Goal: Task Accomplishment & Management: Manage account settings

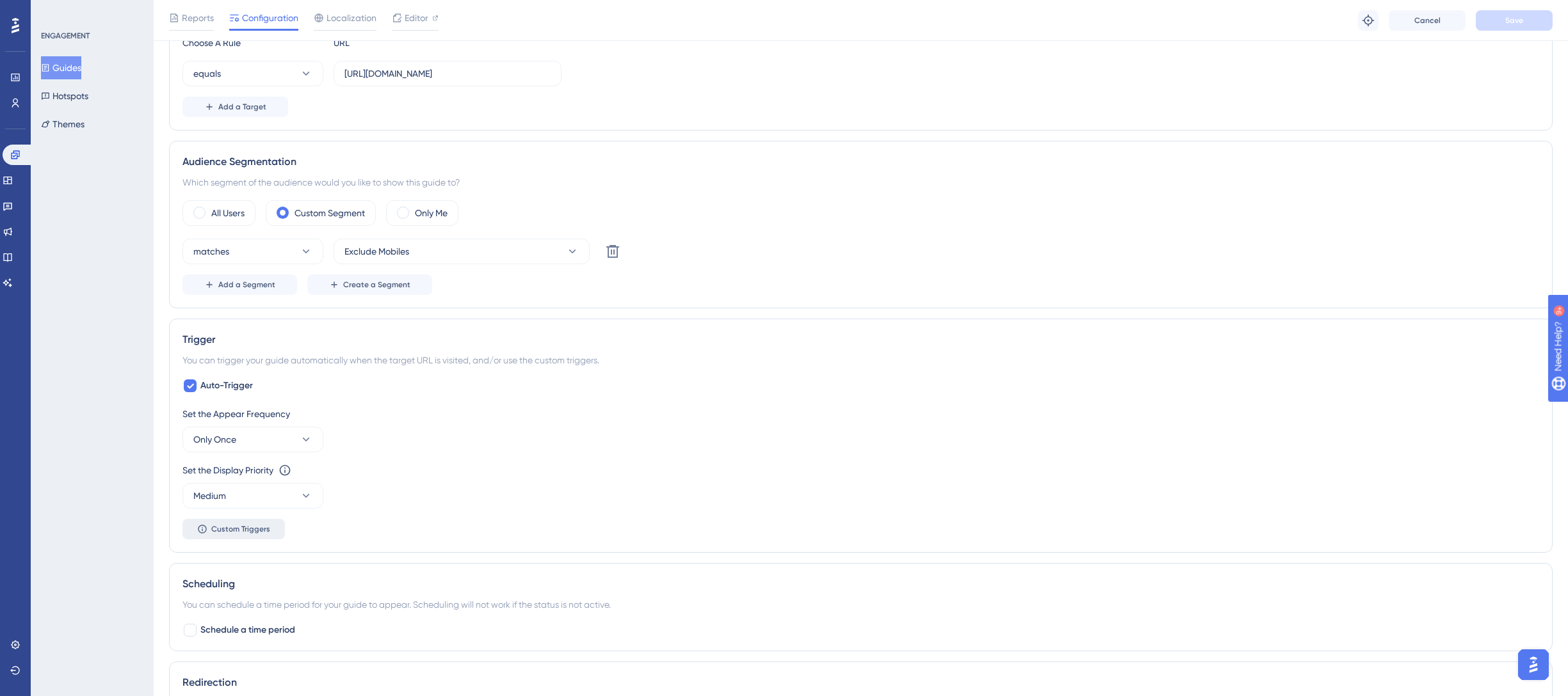
click at [250, 530] on span "Custom Triggers" at bounding box center [240, 529] width 59 height 10
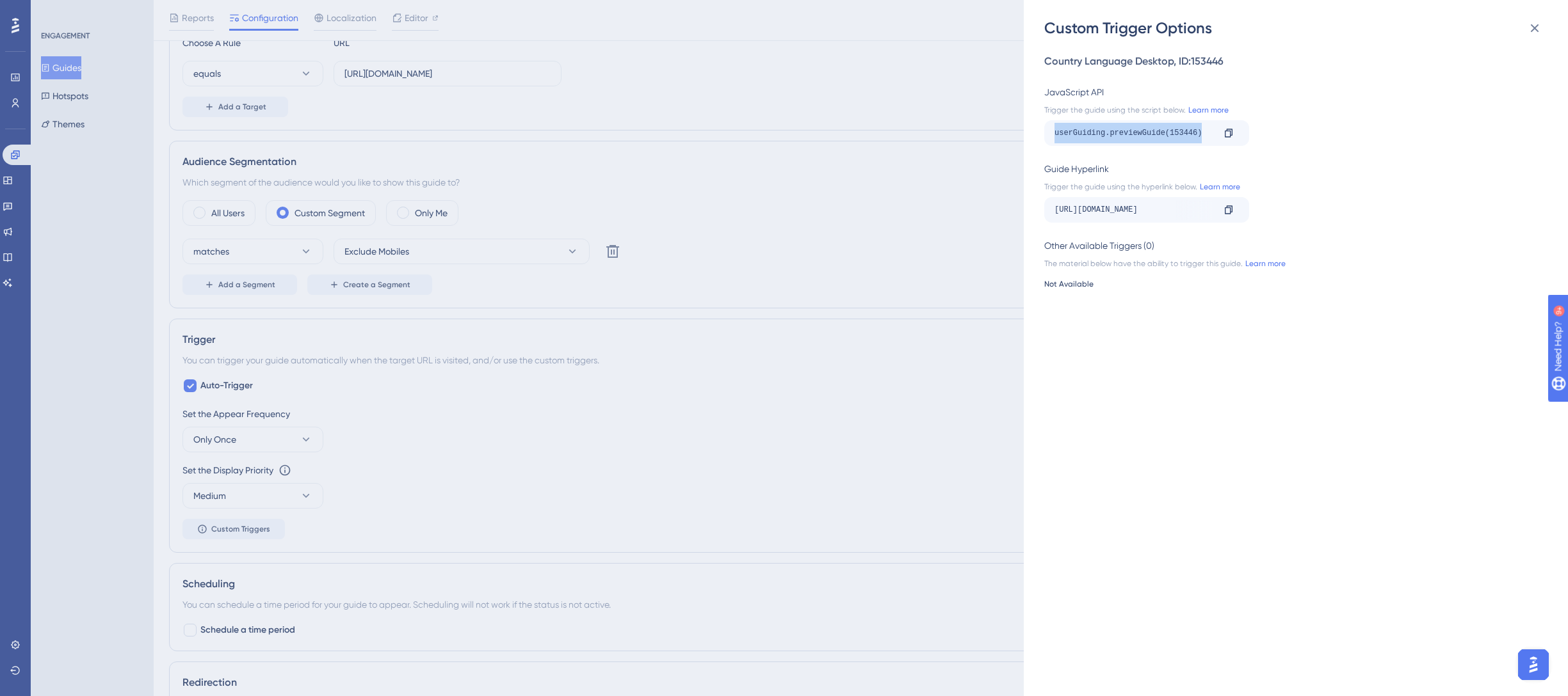
drag, startPoint x: 1201, startPoint y: 133, endPoint x: 1044, endPoint y: 138, distance: 157.1
click at [1044, 138] on div "userGuiding.previewGuide(153446) Copy" at bounding box center [1146, 133] width 205 height 26
copy div "userGuiding.previewGuide(153446)"
click at [1227, 208] on icon at bounding box center [1228, 210] width 10 height 10
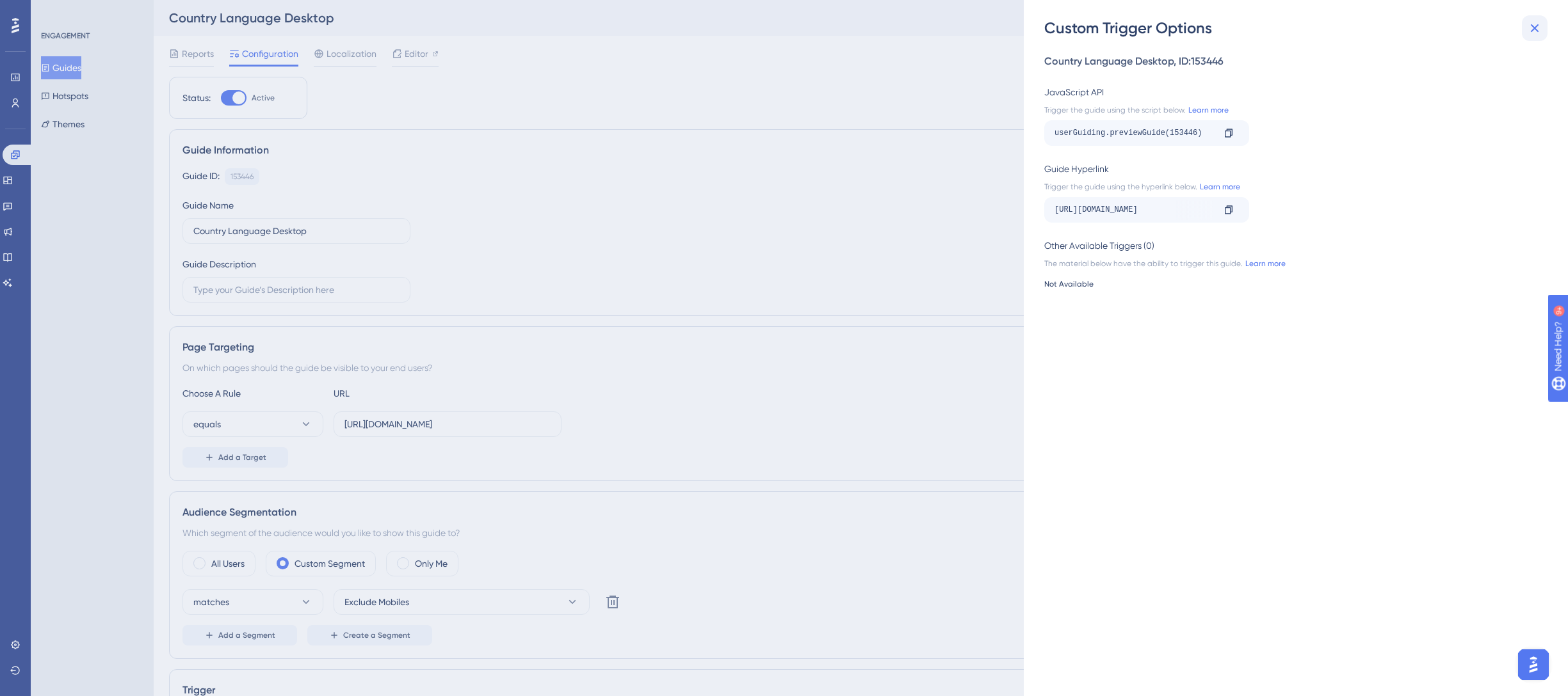
click at [1533, 24] on icon at bounding box center [1534, 28] width 16 height 16
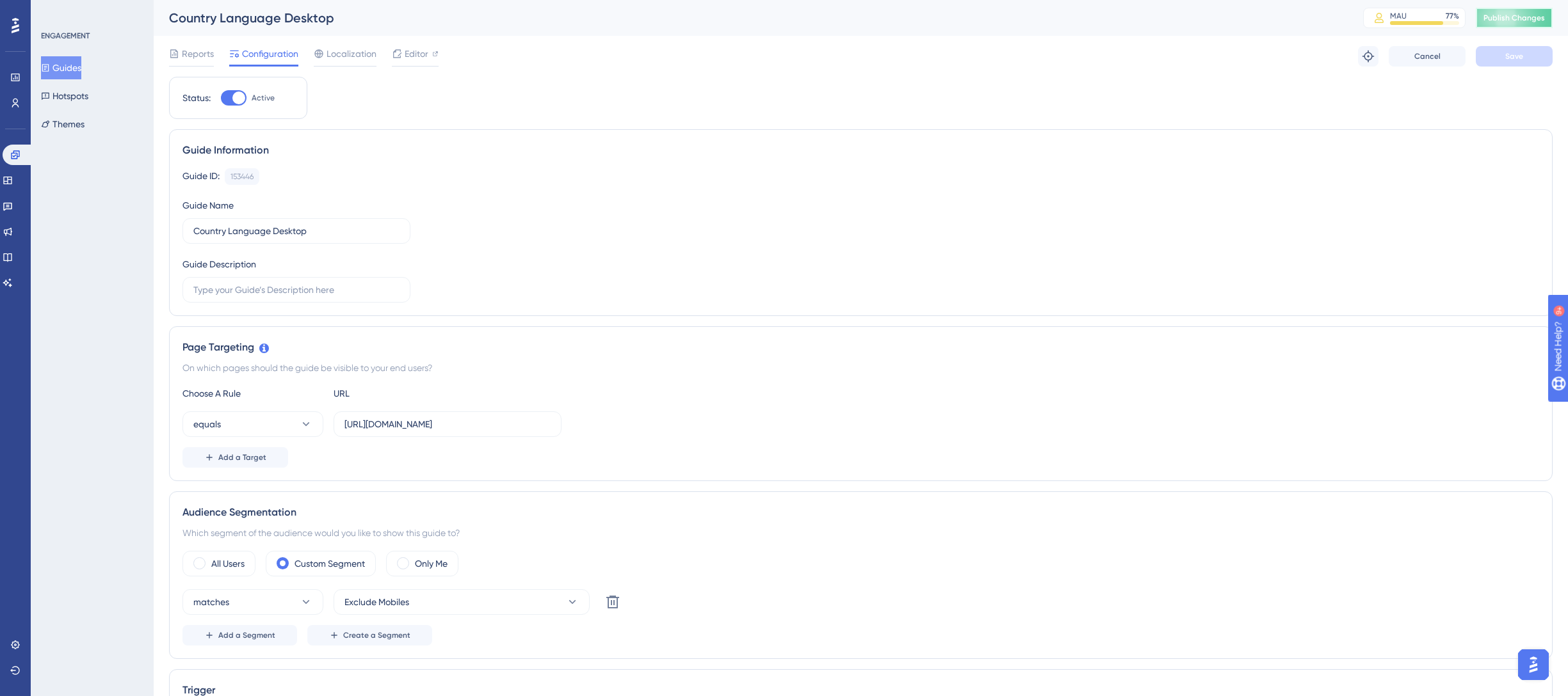
click at [1516, 18] on span "Publish Changes" at bounding box center [1514, 18] width 62 height 10
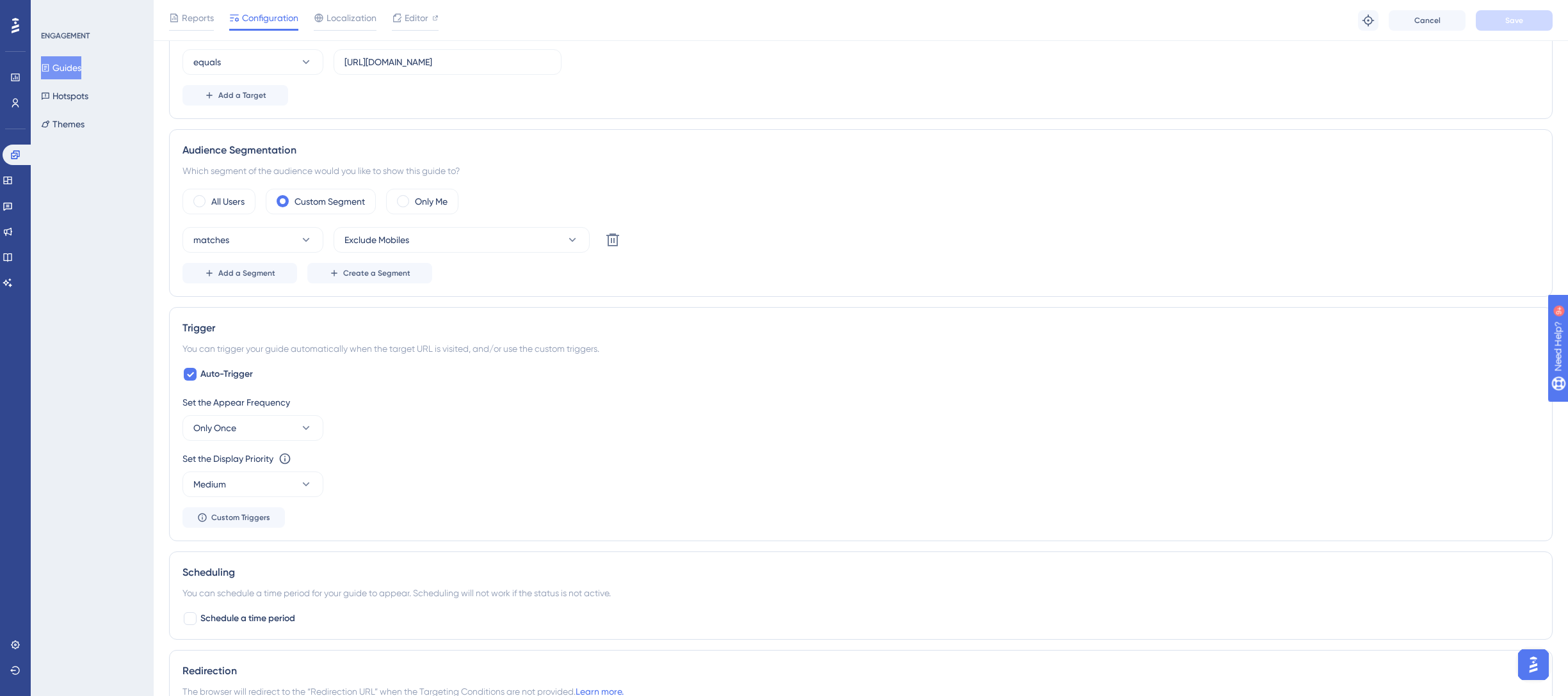
scroll to position [424, 0]
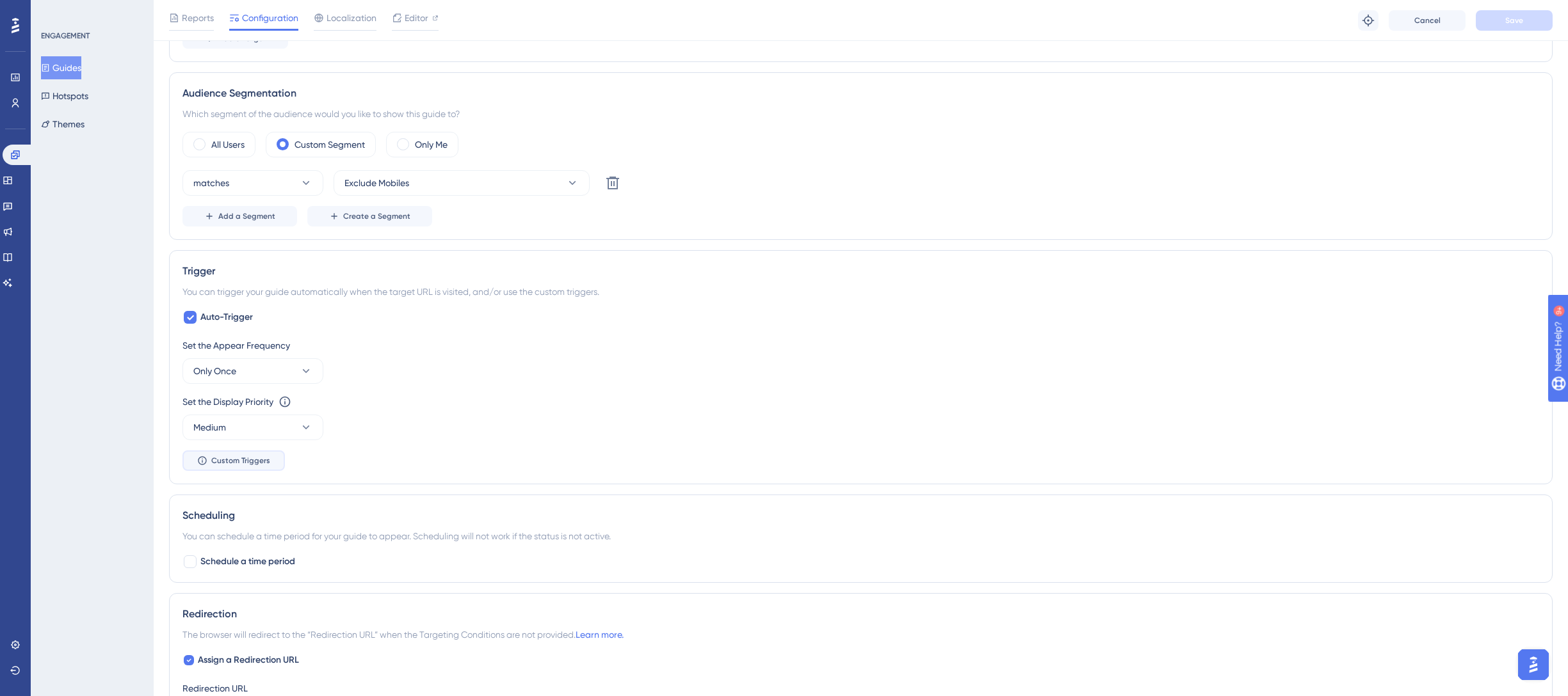
click at [215, 465] on span "Custom Triggers" at bounding box center [240, 460] width 59 height 10
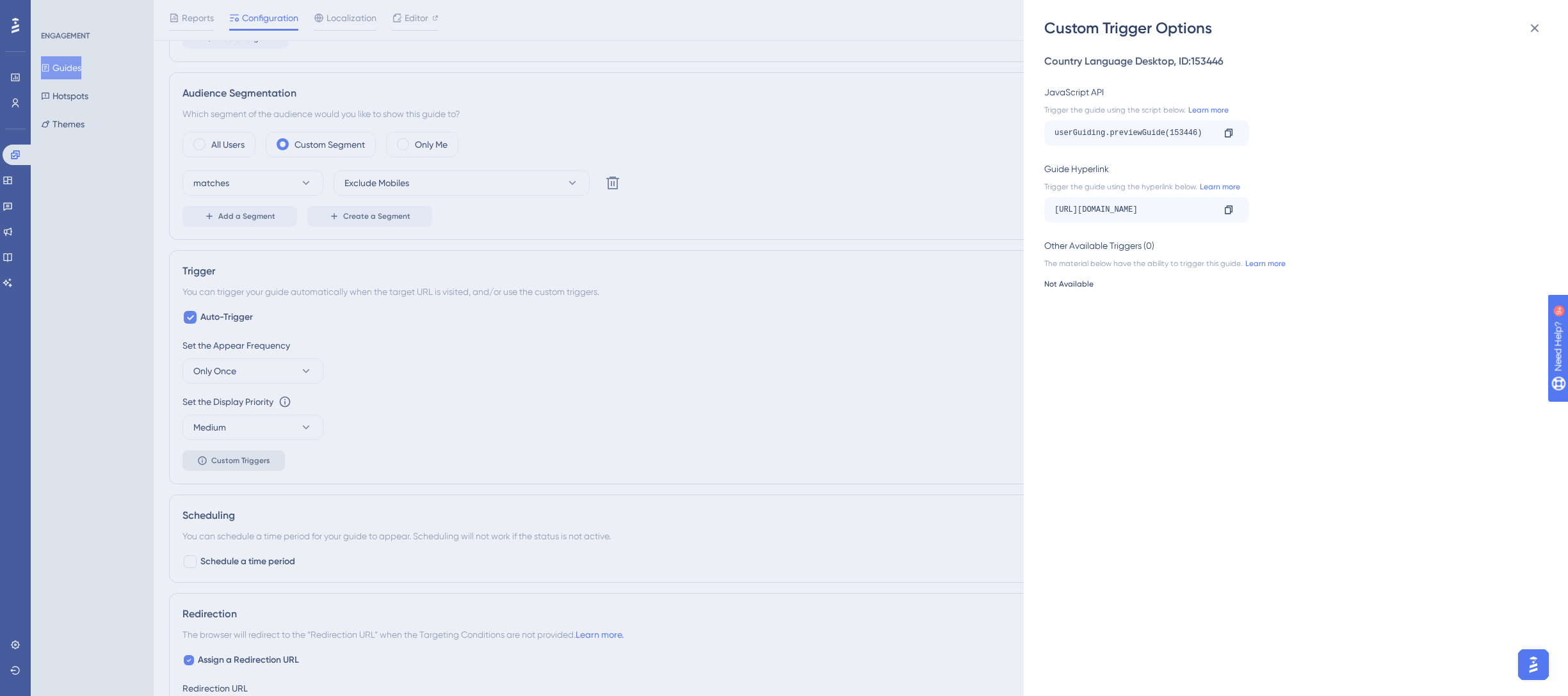
click at [215, 465] on div "Custom Trigger Options Country Language Desktop , ID: 153446 JavaScript API Tri…" at bounding box center [784, 348] width 1568 height 696
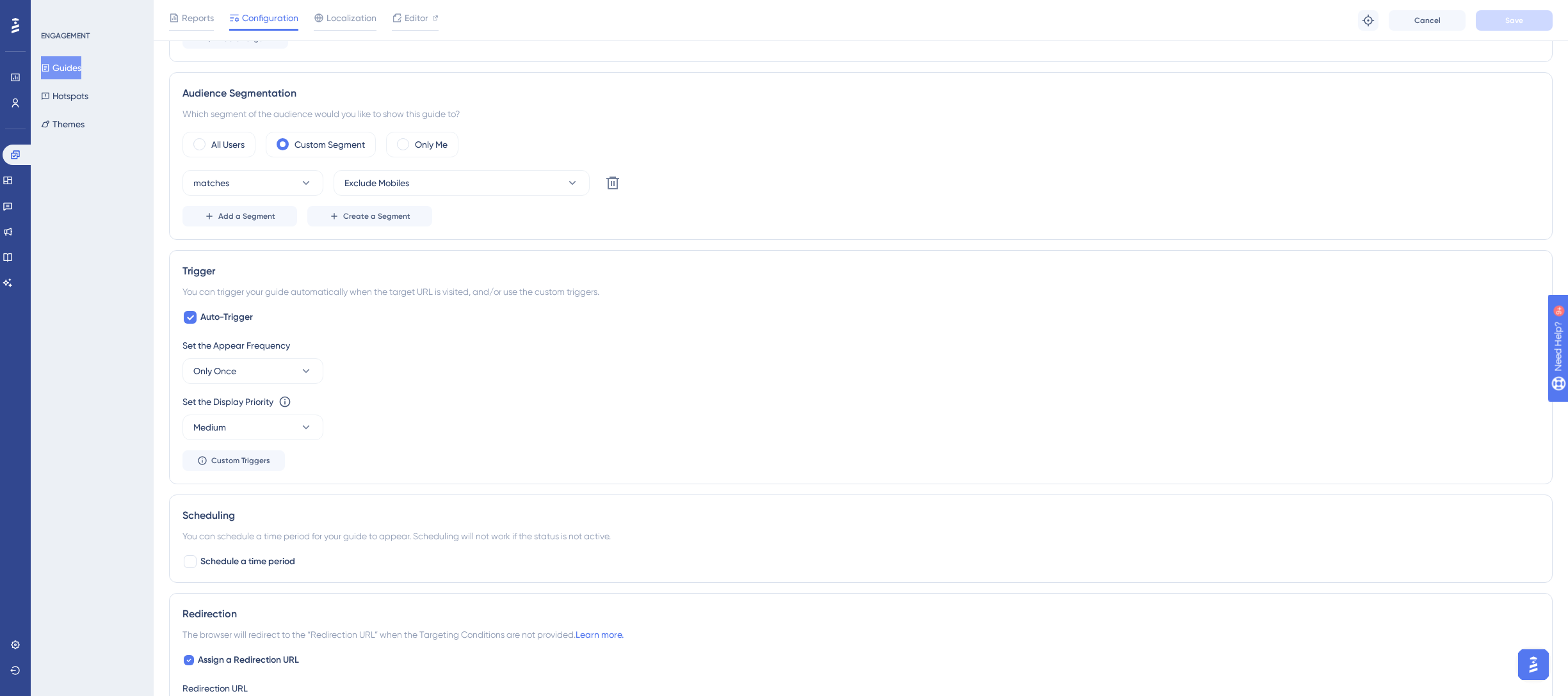
click at [190, 325] on div "Auto-Trigger Set the Appear Frequency Only Once Set the Display Priority This o…" at bounding box center [861, 390] width 1356 height 161
click at [192, 318] on icon at bounding box center [189, 317] width 7 height 10
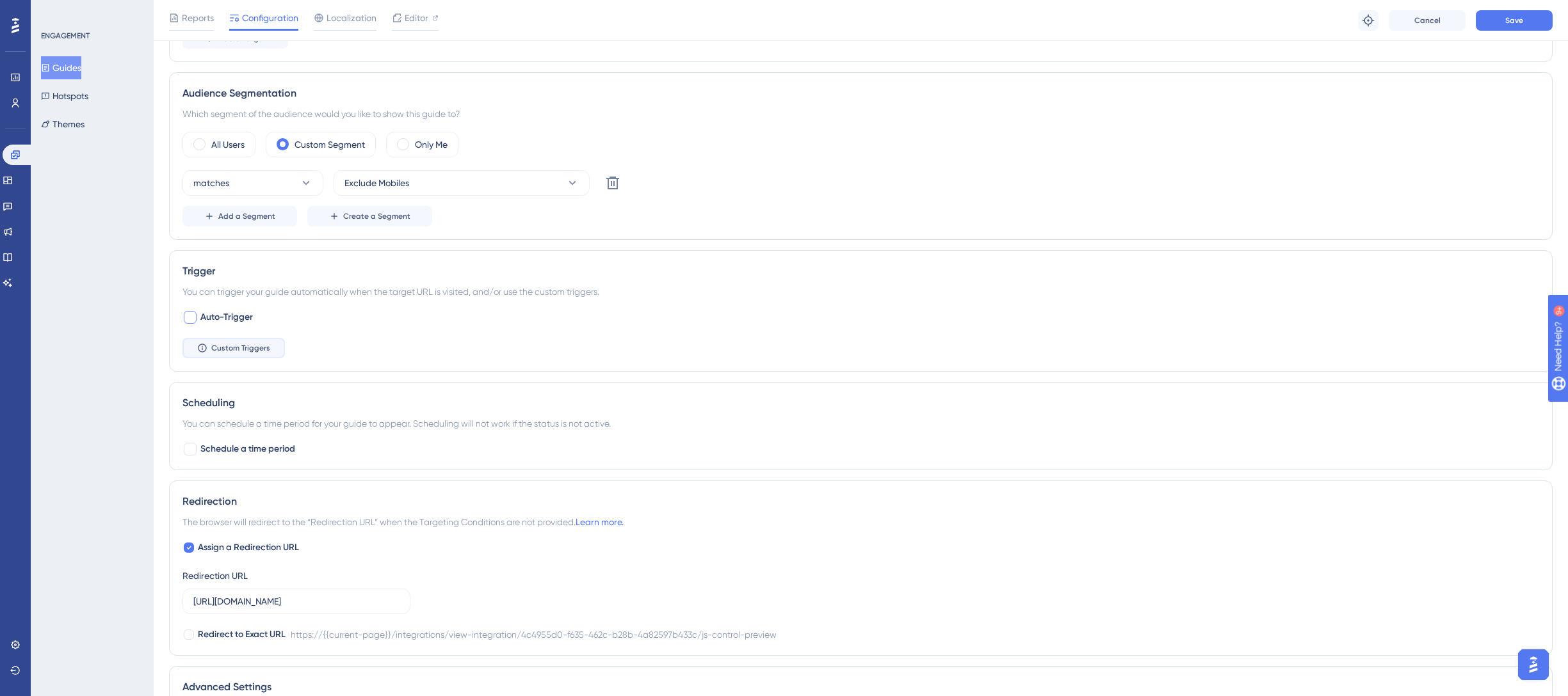
click at [244, 354] on button "Custom Triggers" at bounding box center [233, 348] width 102 height 20
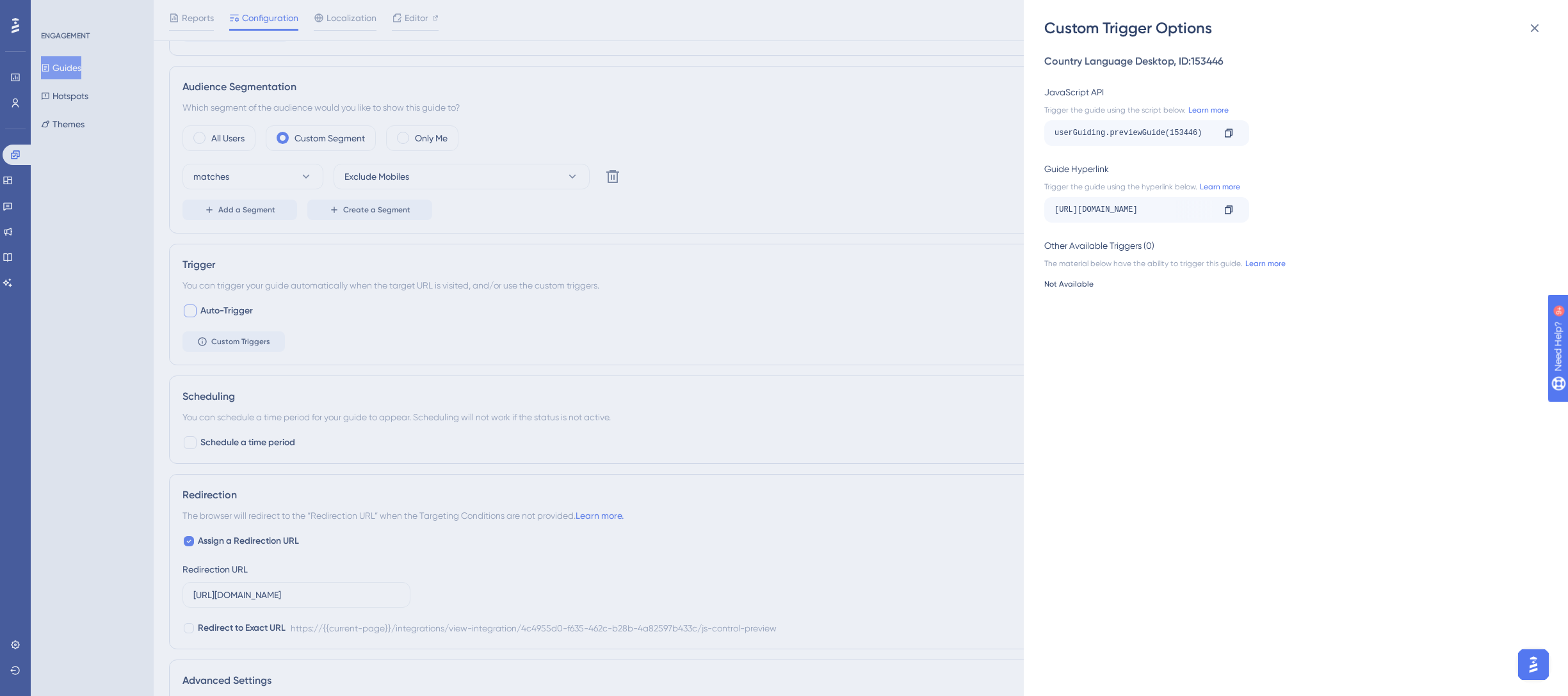
scroll to position [433, 0]
click at [993, 239] on div "Custom Trigger Options Country Language Desktop , ID: 153446 JavaScript API Tri…" at bounding box center [784, 348] width 1568 height 696
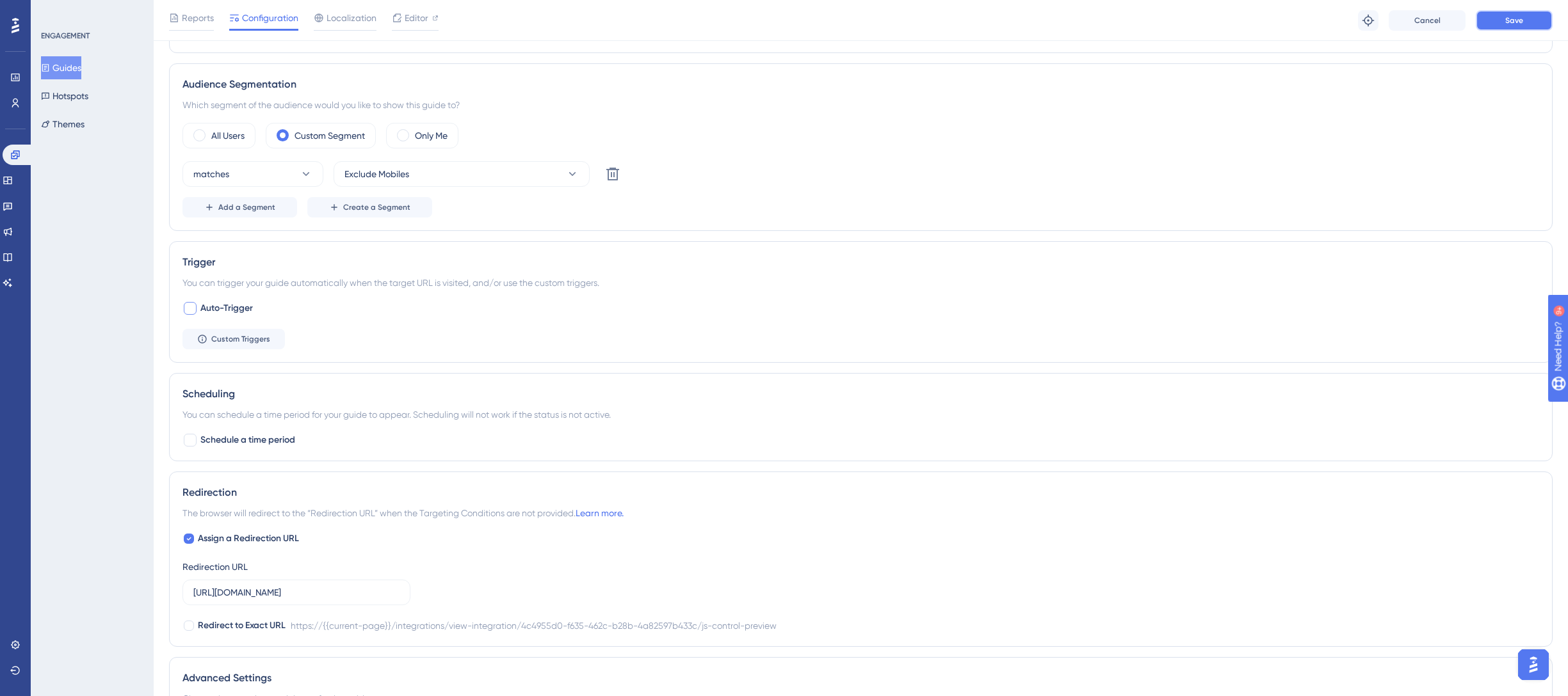
click at [1506, 22] on span "Save" at bounding box center [1514, 20] width 18 height 10
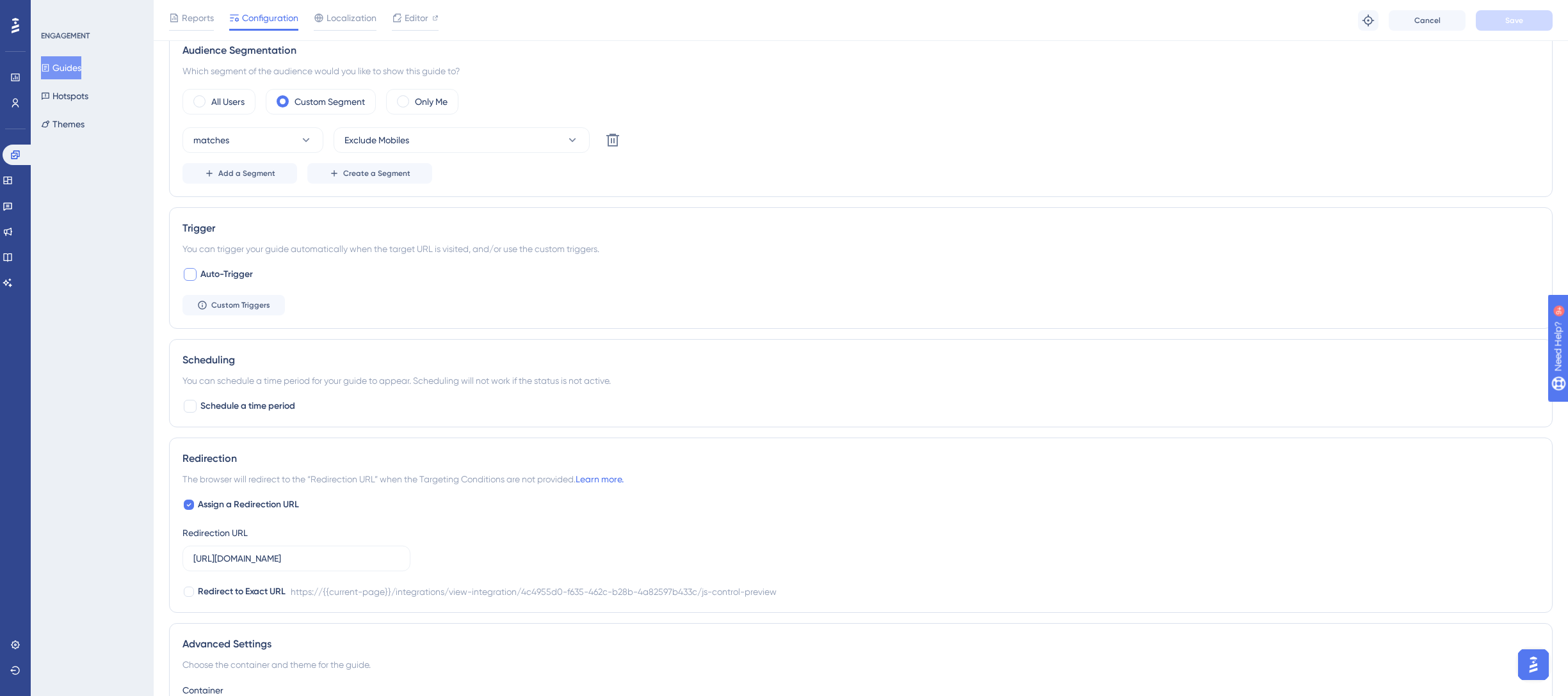
scroll to position [465, 0]
click at [187, 271] on div at bounding box center [189, 277] width 13 height 13
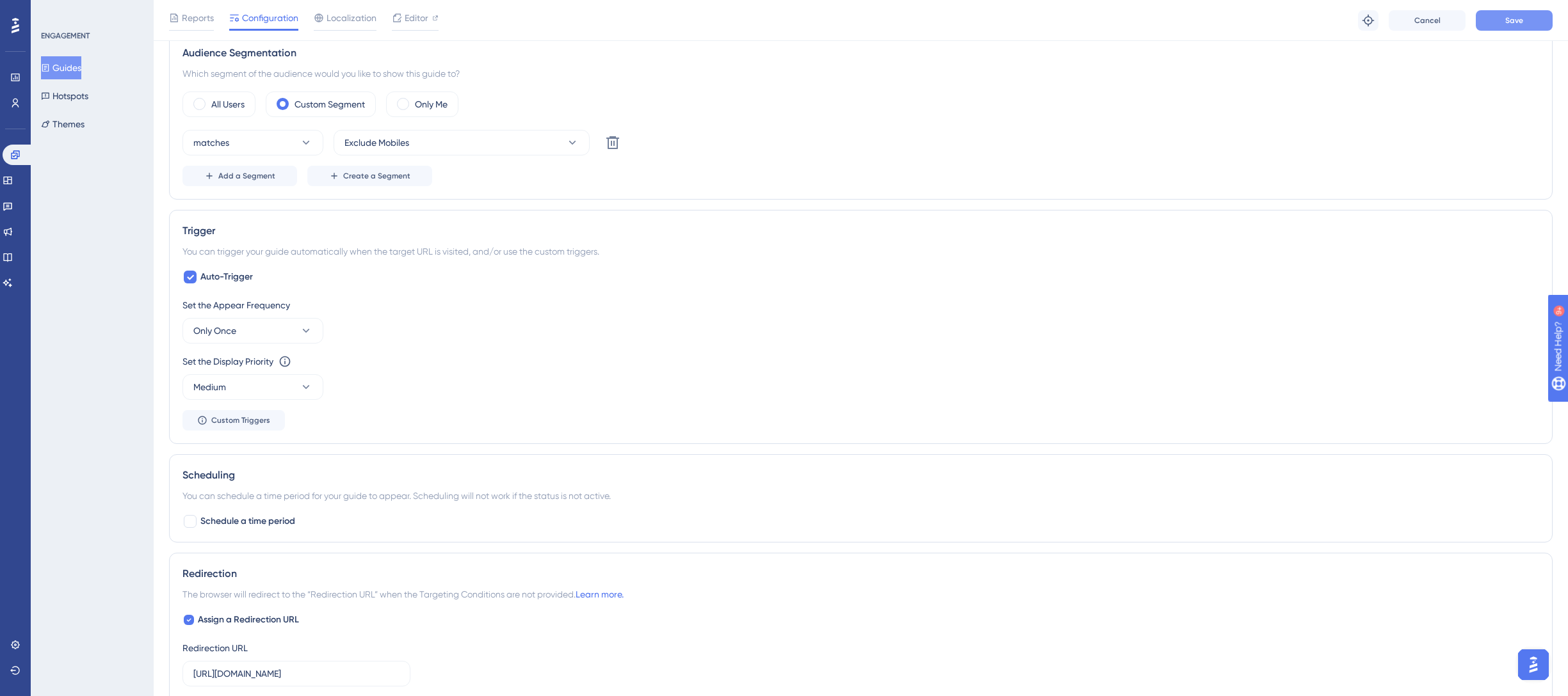
click at [1548, 22] on button "Save" at bounding box center [1514, 20] width 77 height 20
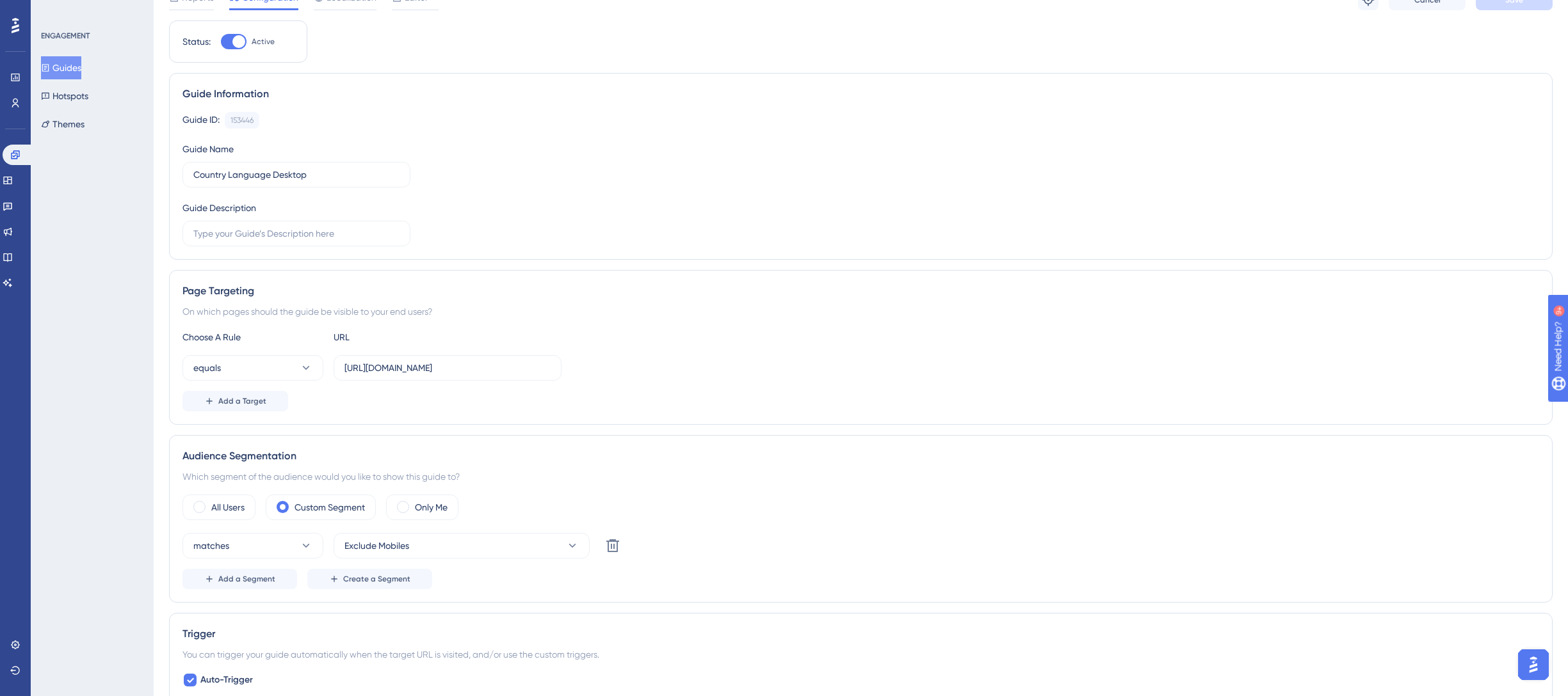
scroll to position [0, 0]
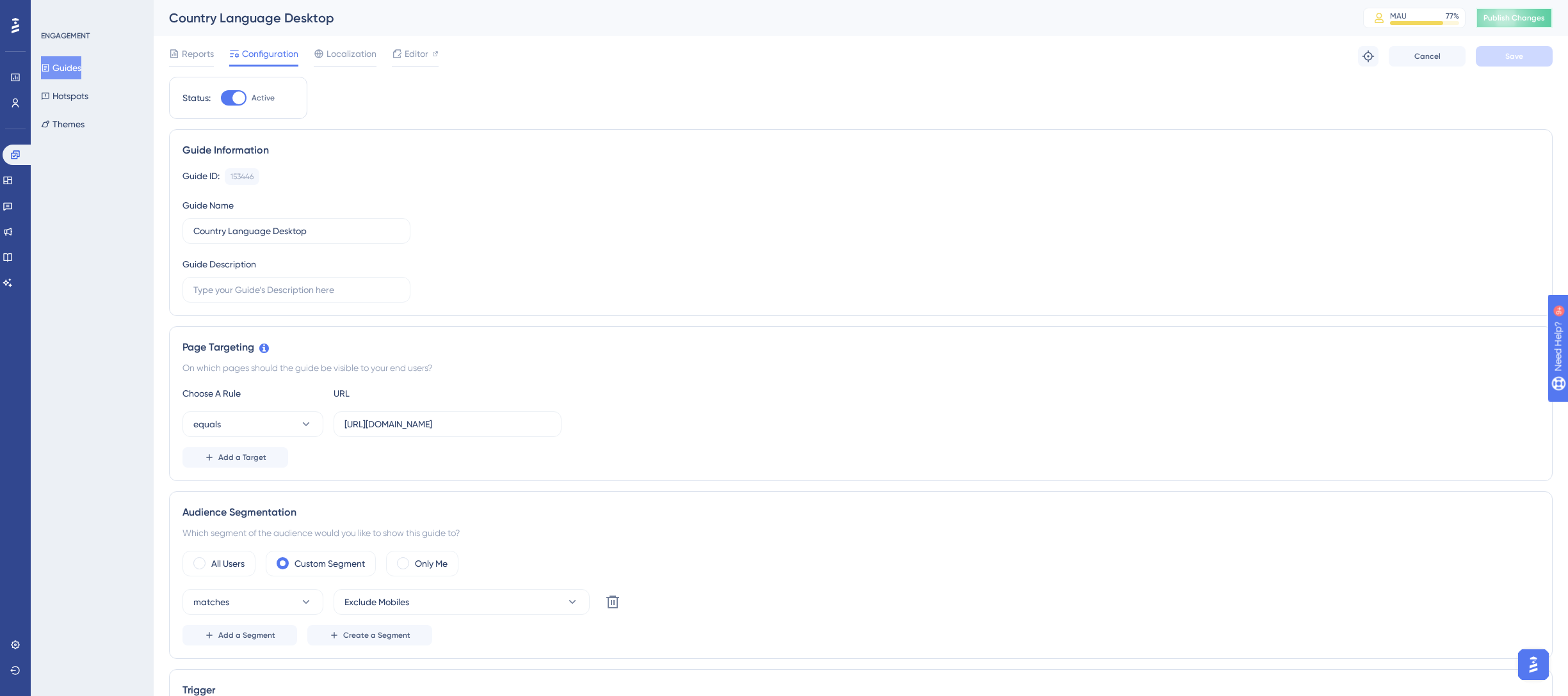
click at [1504, 14] on span "Publish Changes" at bounding box center [1514, 18] width 62 height 10
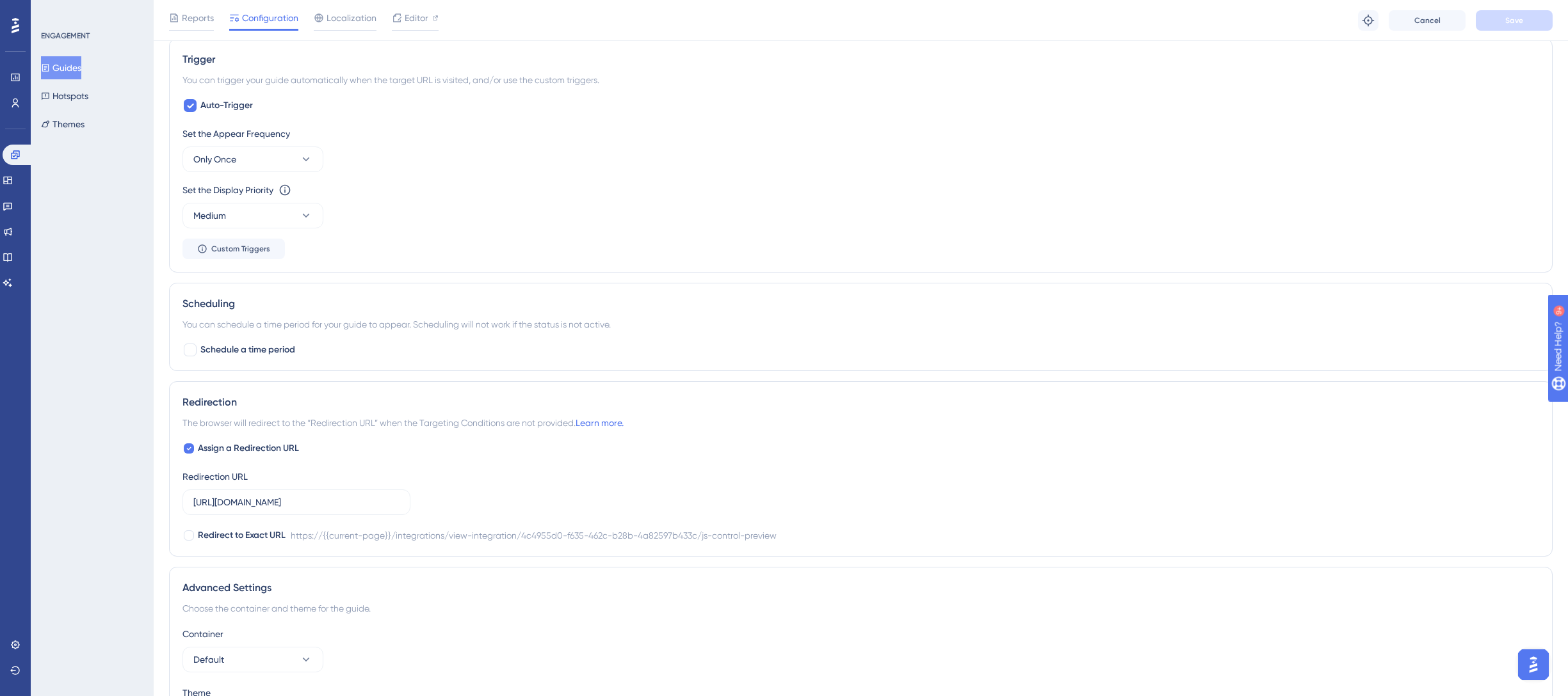
scroll to position [633, 0]
click at [196, 113] on div at bounding box center [190, 108] width 16 height 16
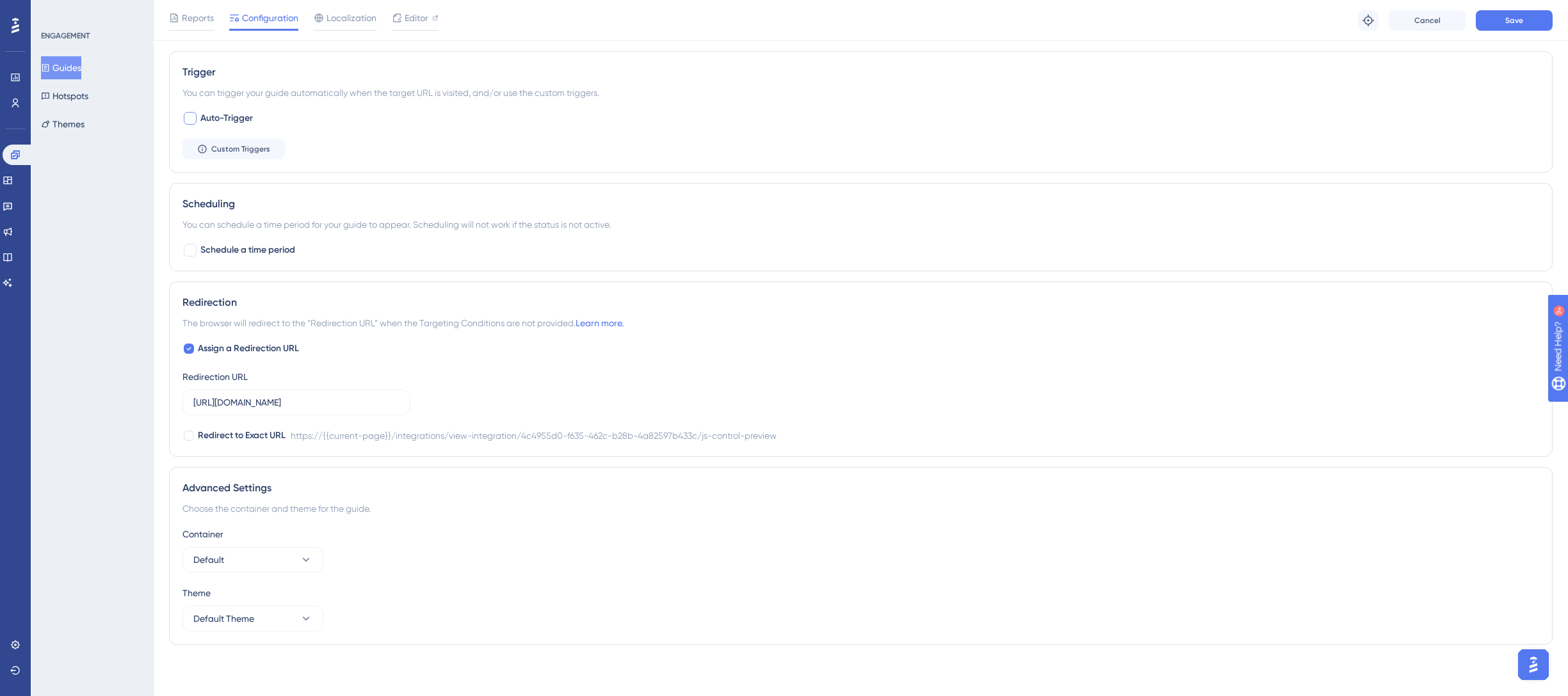
scroll to position [623, 0]
click at [245, 148] on span "Custom Triggers" at bounding box center [240, 149] width 59 height 10
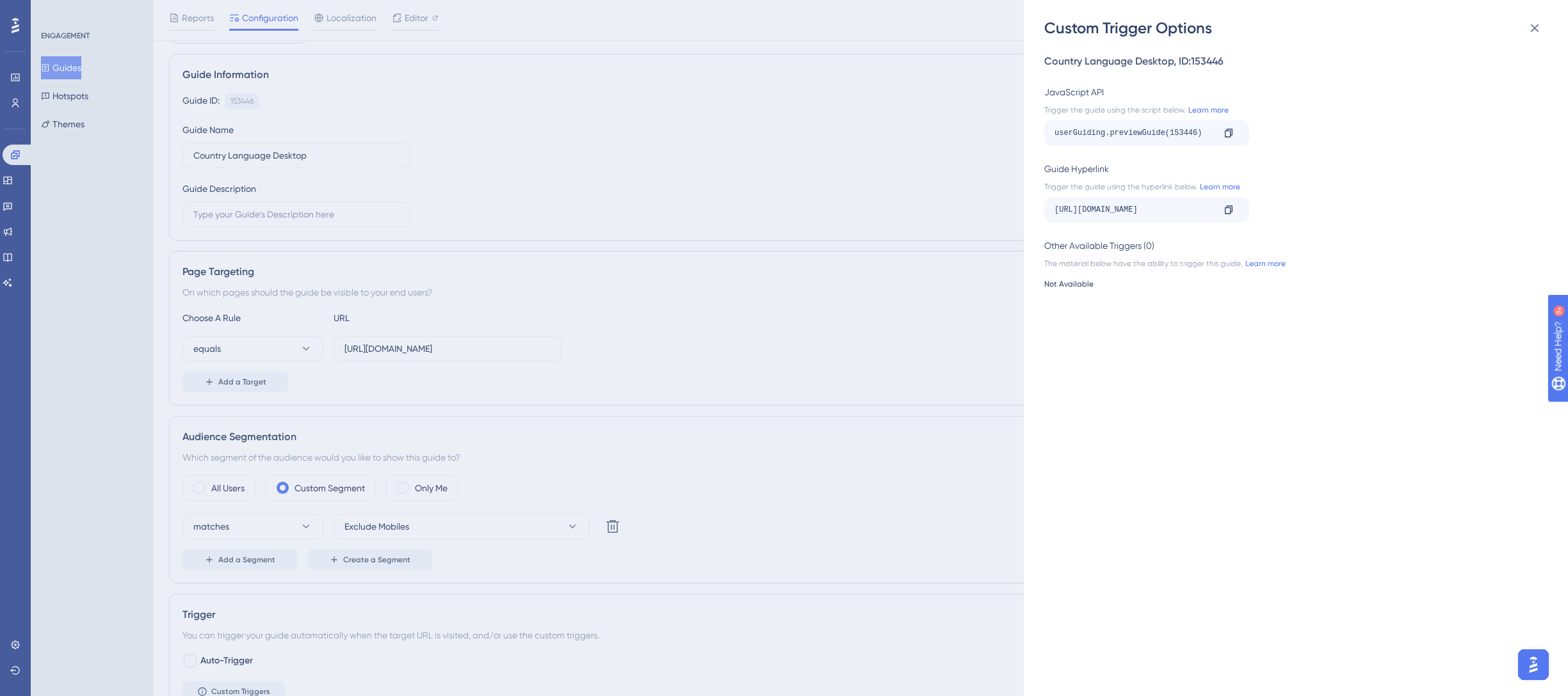
scroll to position [0, 0]
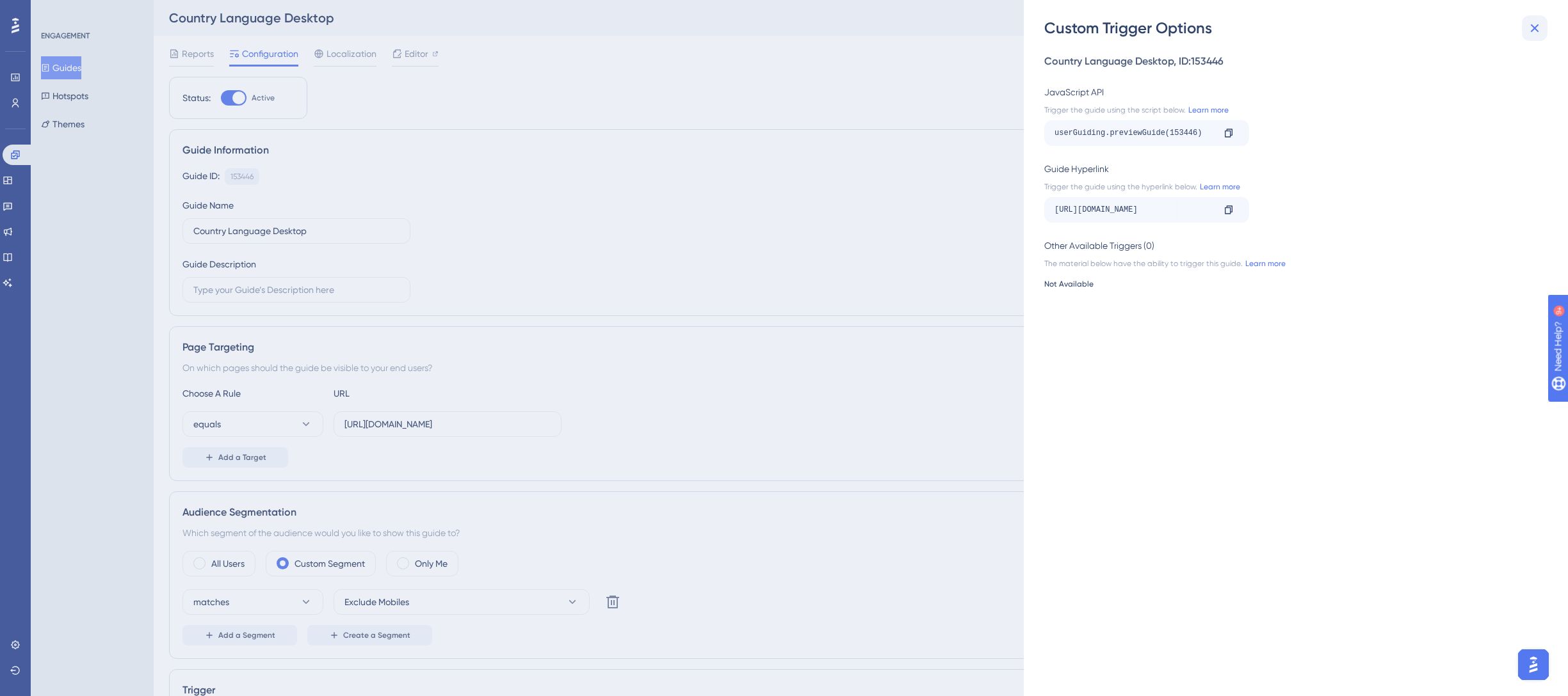
click at [1529, 26] on icon at bounding box center [1534, 28] width 16 height 16
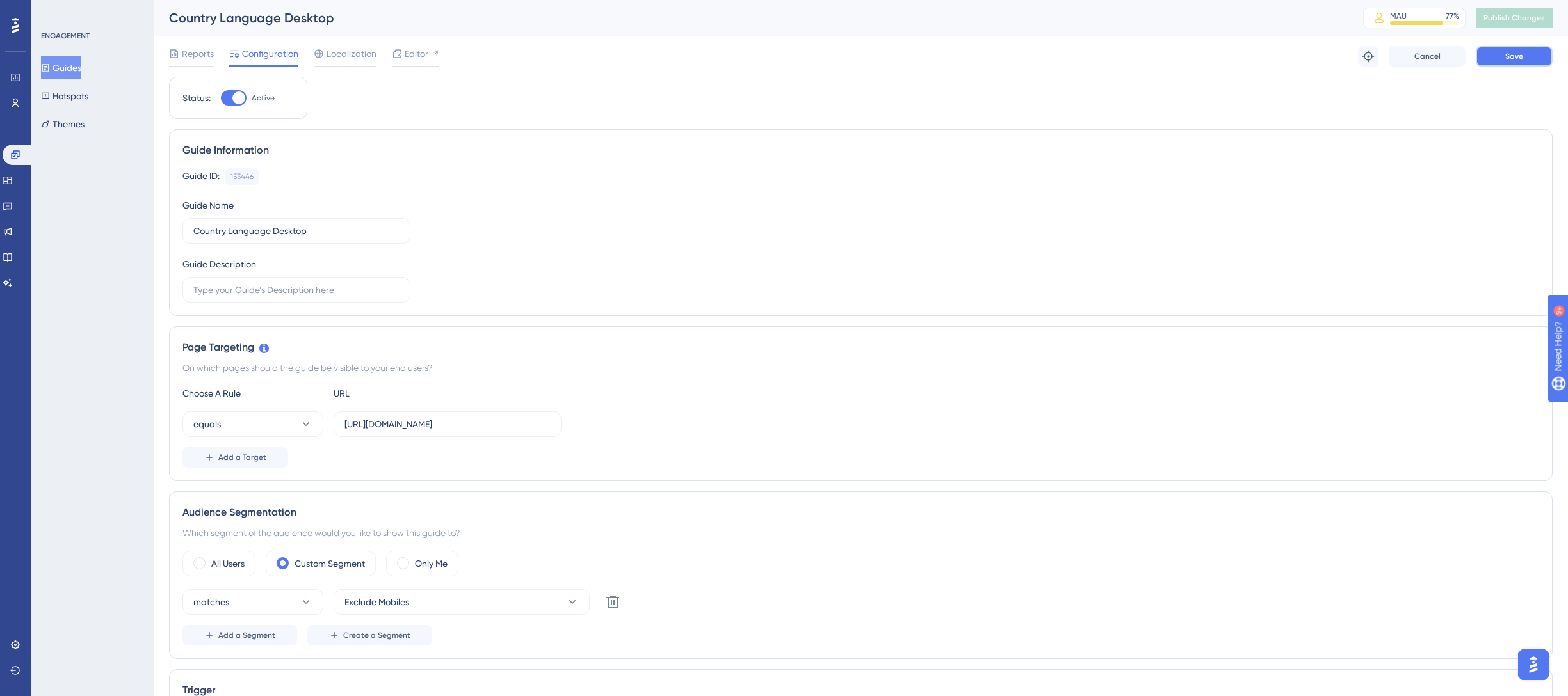
click at [1525, 64] on button "Save" at bounding box center [1514, 56] width 77 height 20
click at [1514, 21] on span "Publish Changes" at bounding box center [1514, 18] width 62 height 10
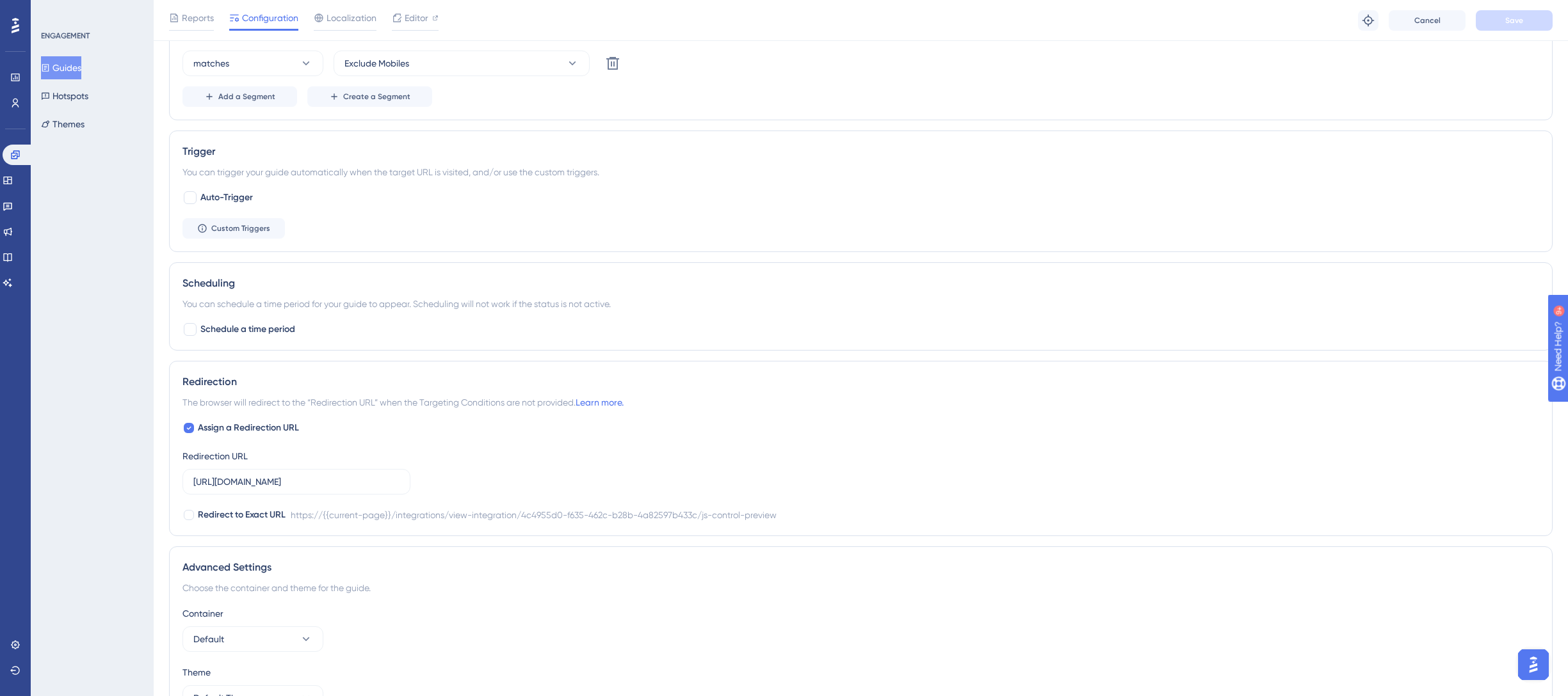
scroll to position [541, 0]
click at [192, 200] on div at bounding box center [189, 200] width 13 height 13
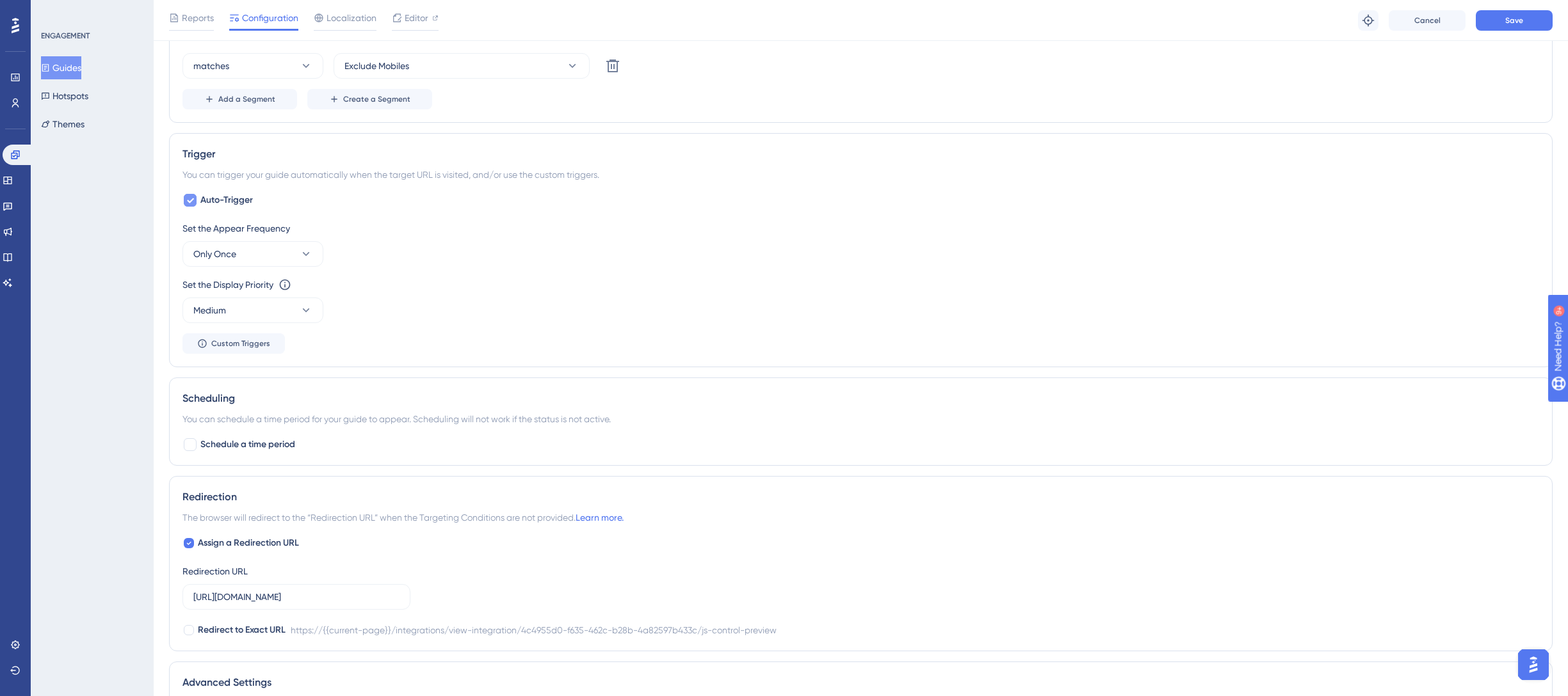
click at [195, 198] on div at bounding box center [189, 200] width 13 height 13
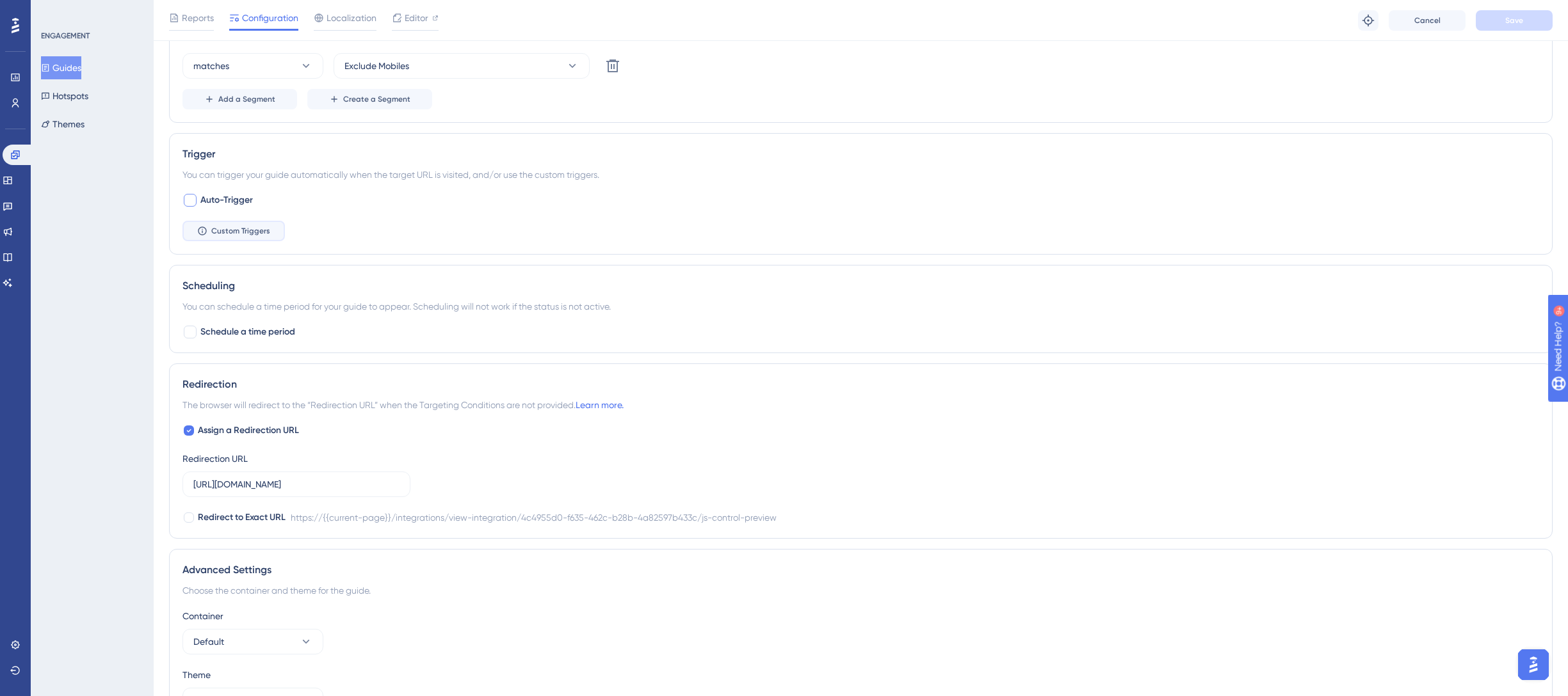
click at [206, 231] on icon at bounding box center [202, 231] width 10 height 10
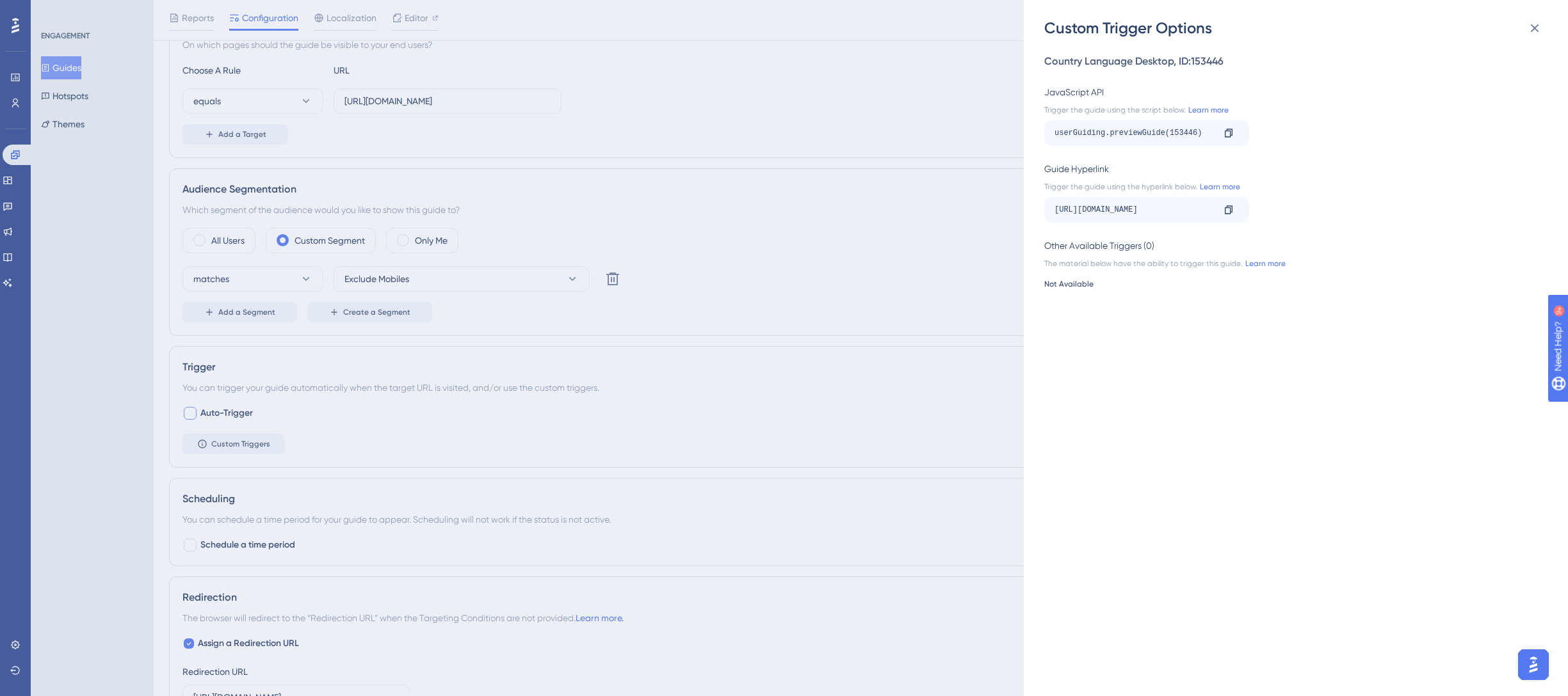
scroll to position [0, 0]
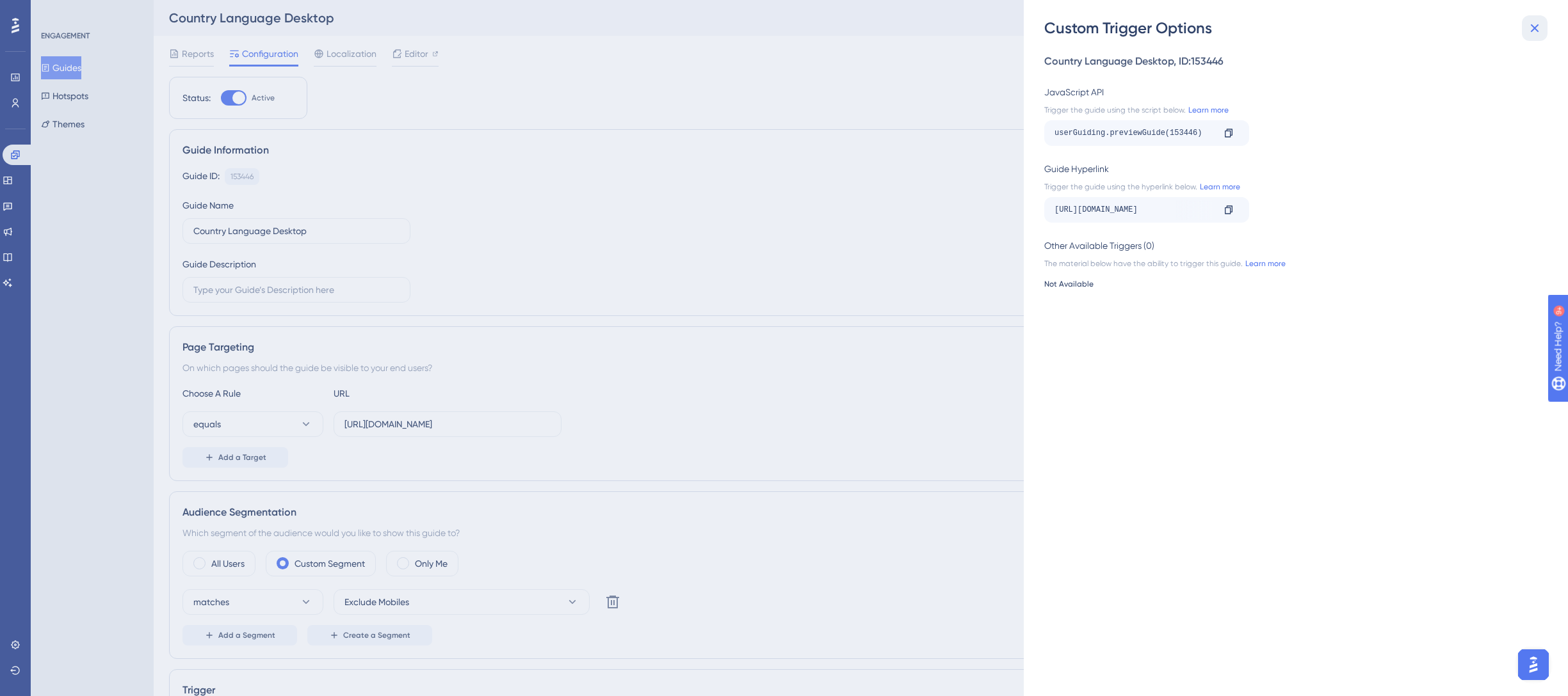
click at [1536, 30] on icon at bounding box center [1535, 28] width 8 height 8
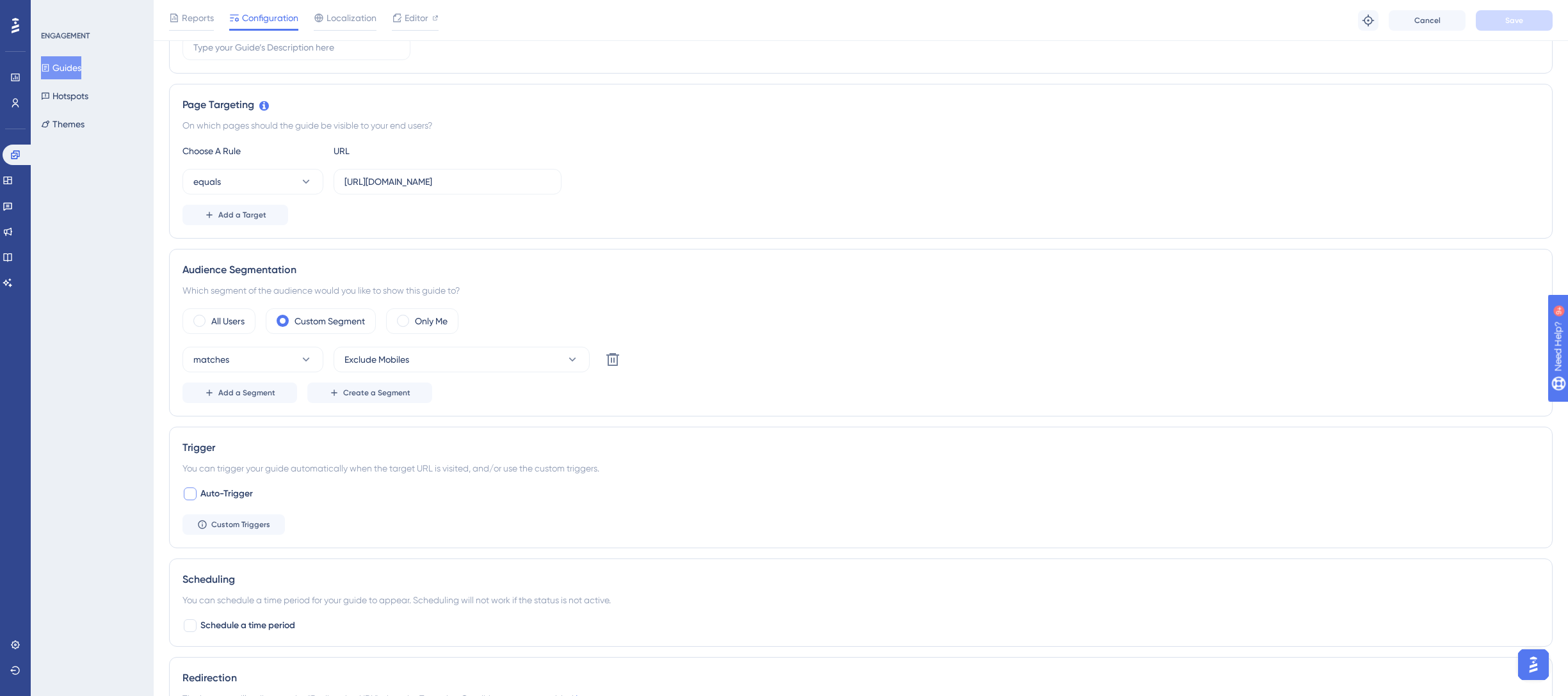
scroll to position [296, 0]
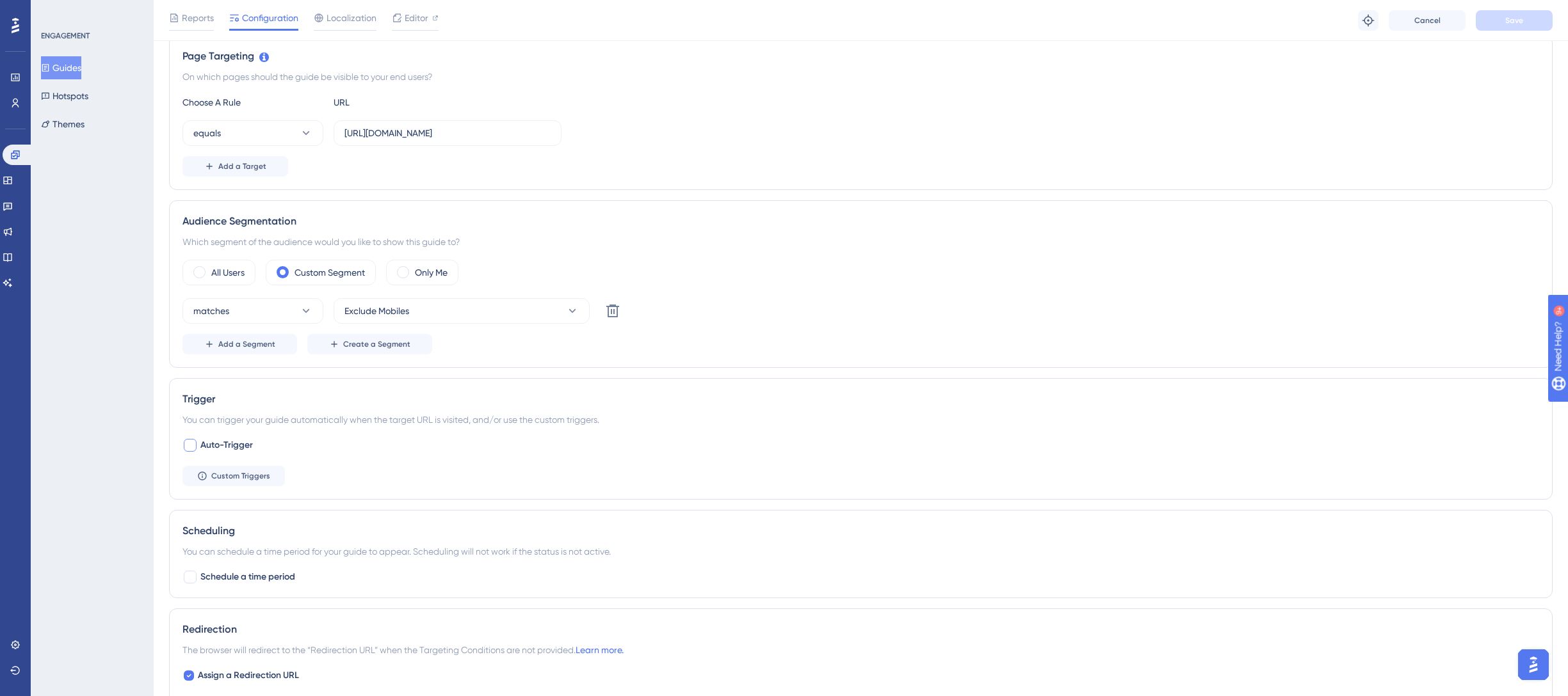
click at [194, 444] on div at bounding box center [189, 445] width 13 height 13
checkbox input "true"
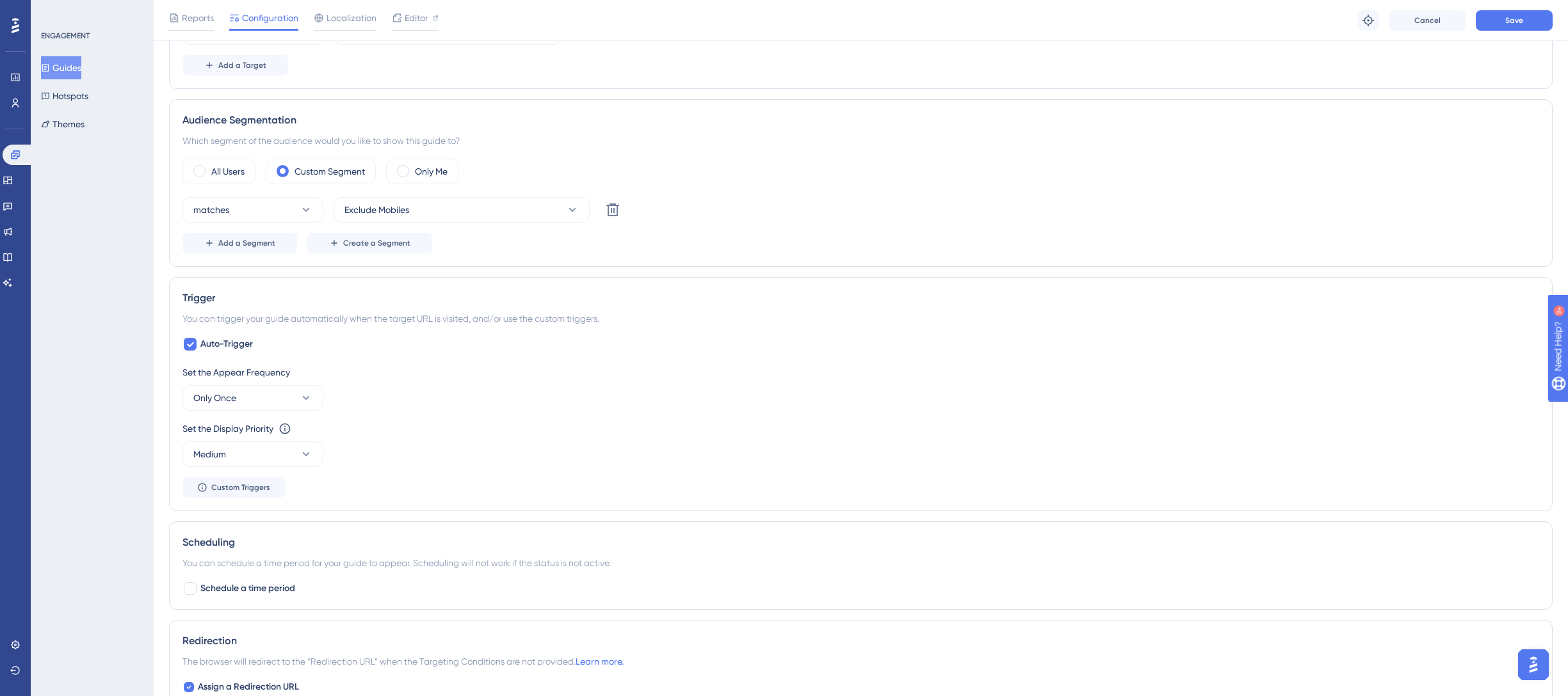
scroll to position [398, 0]
click at [1506, 22] on span "Save" at bounding box center [1514, 20] width 18 height 10
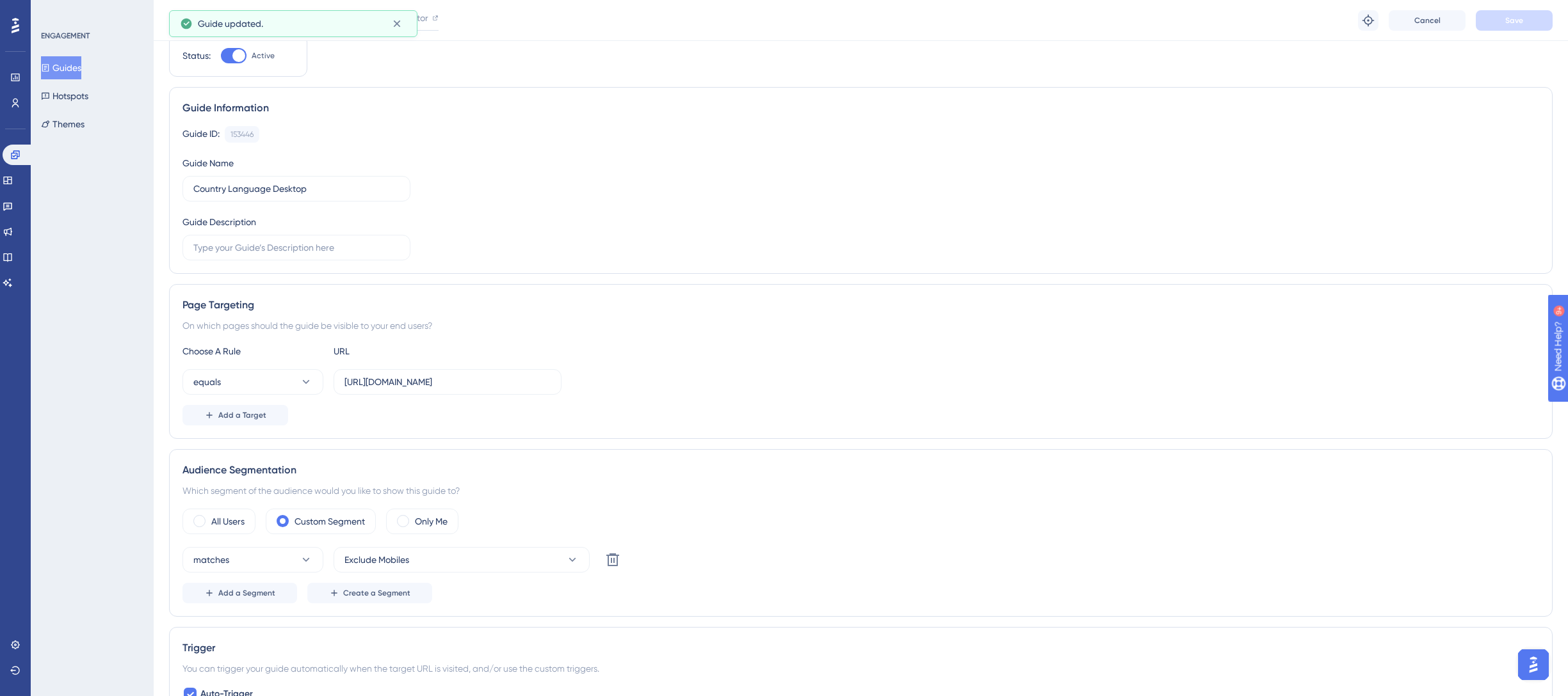
scroll to position [0, 0]
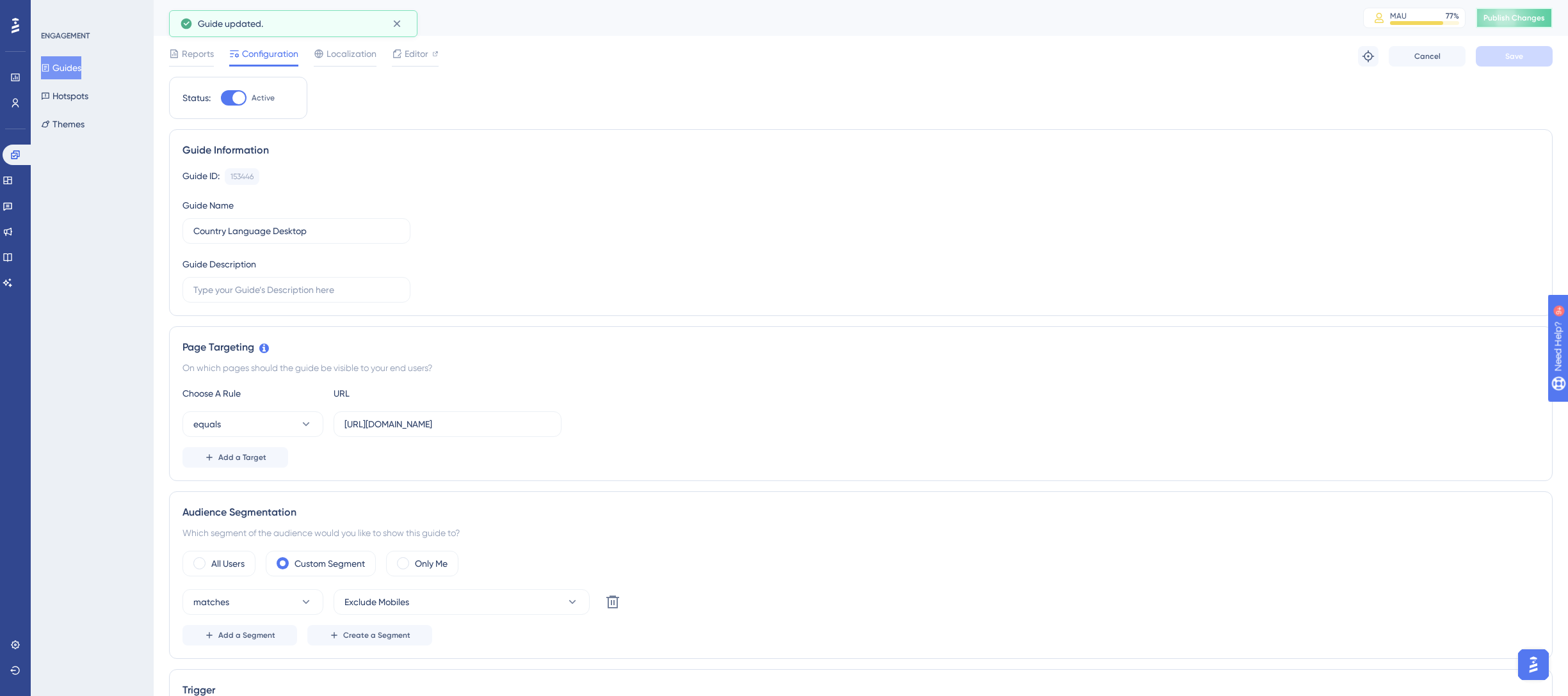
click at [1492, 20] on span "Publish Changes" at bounding box center [1514, 18] width 62 height 10
click at [76, 99] on button "Hotspots" at bounding box center [65, 96] width 47 height 23
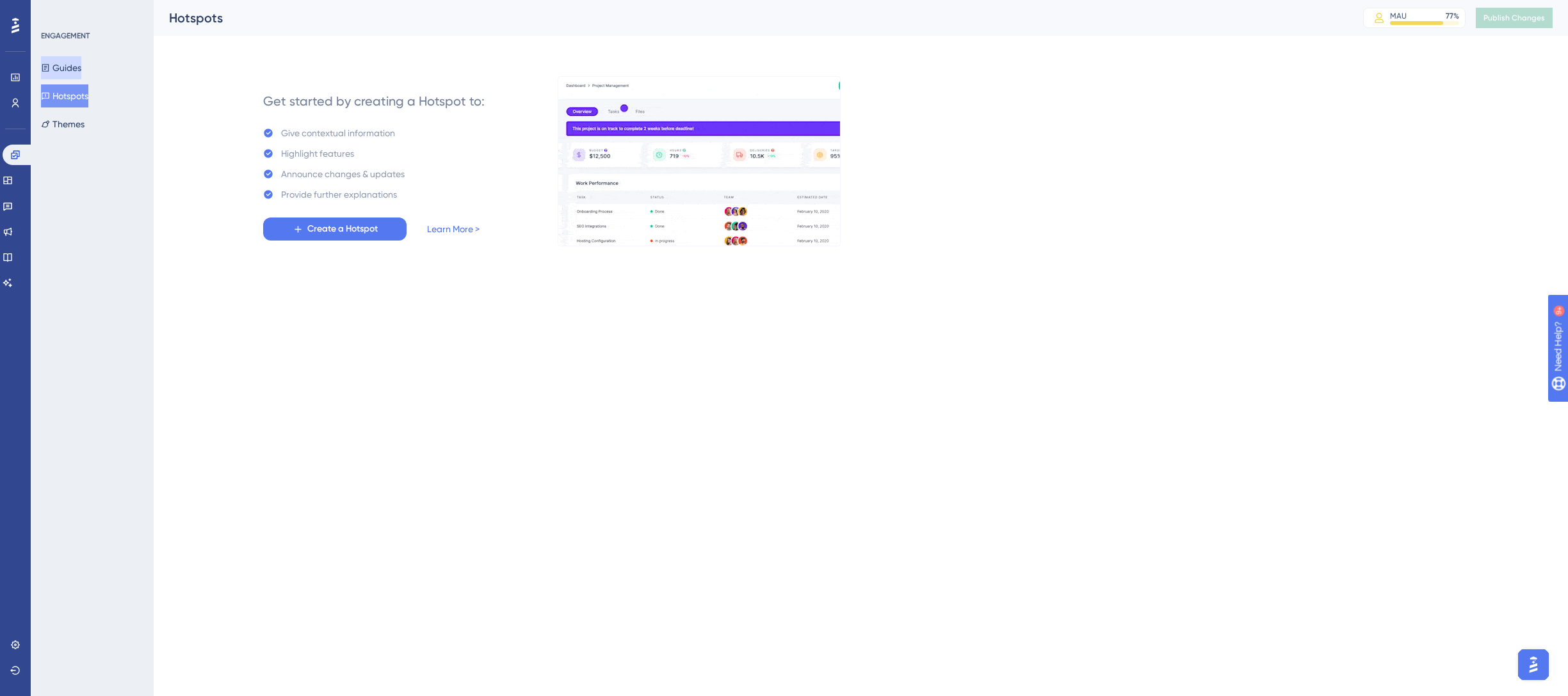
click at [77, 64] on button "Guides" at bounding box center [62, 68] width 41 height 23
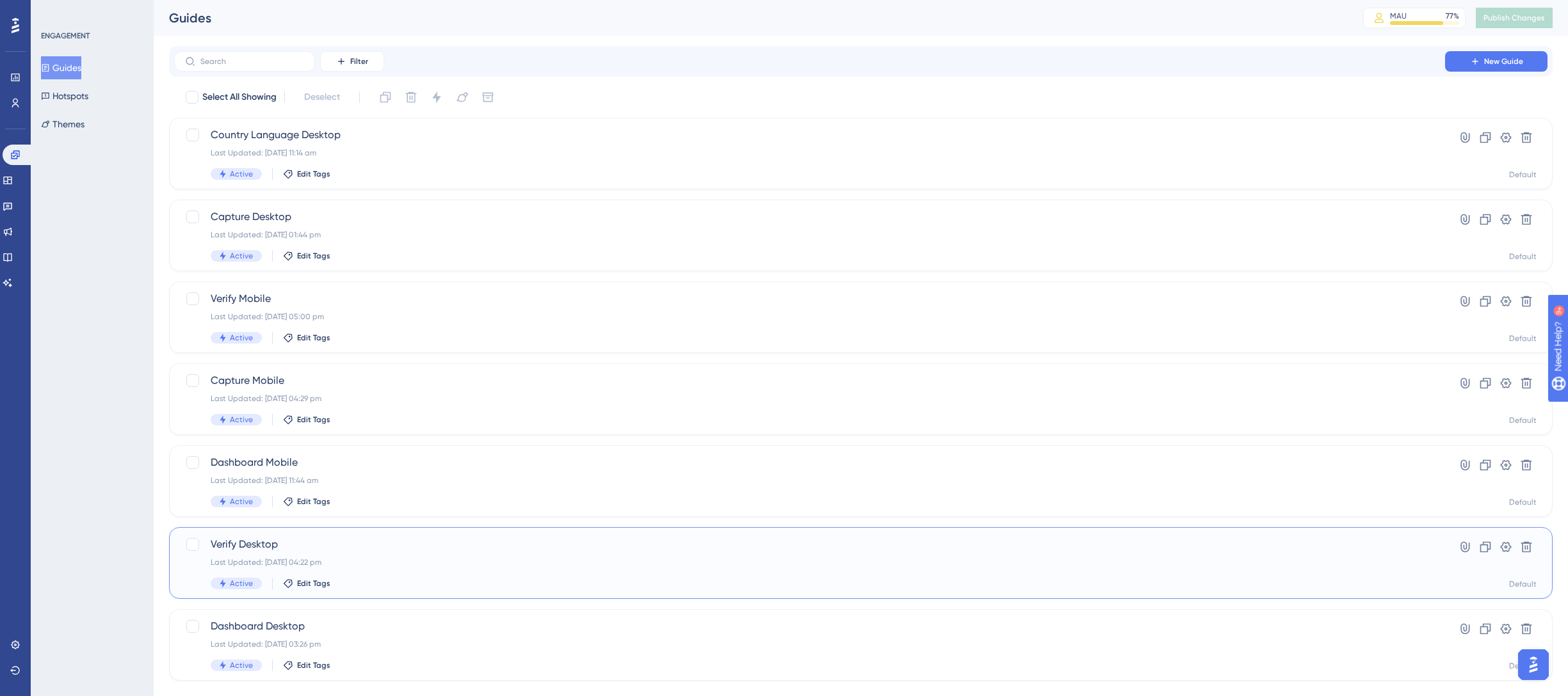
click at [423, 567] on div "Verify Desktop Last Updated: [DATE] 04:22 pm Active Edit Tags" at bounding box center [809, 563] width 1198 height 53
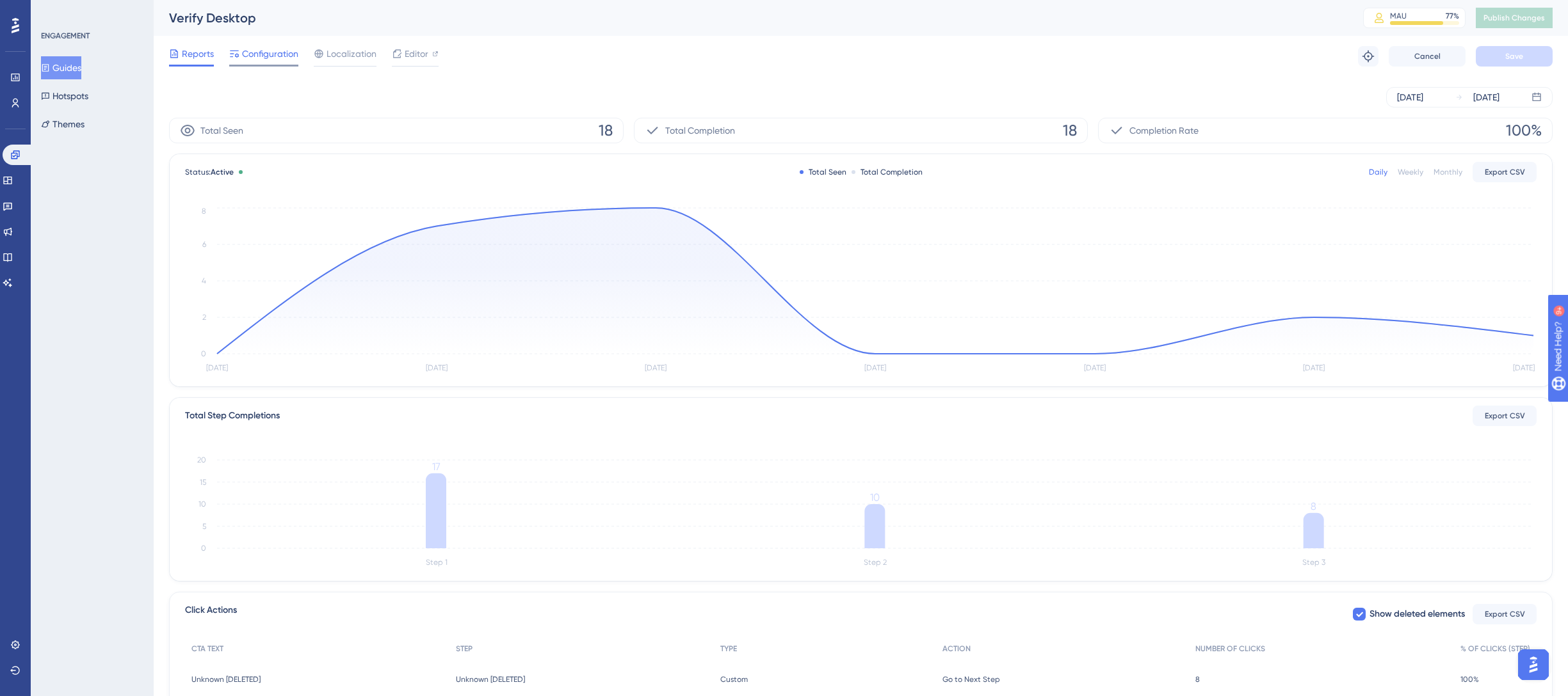
click at [266, 54] on span "Configuration" at bounding box center [270, 53] width 56 height 16
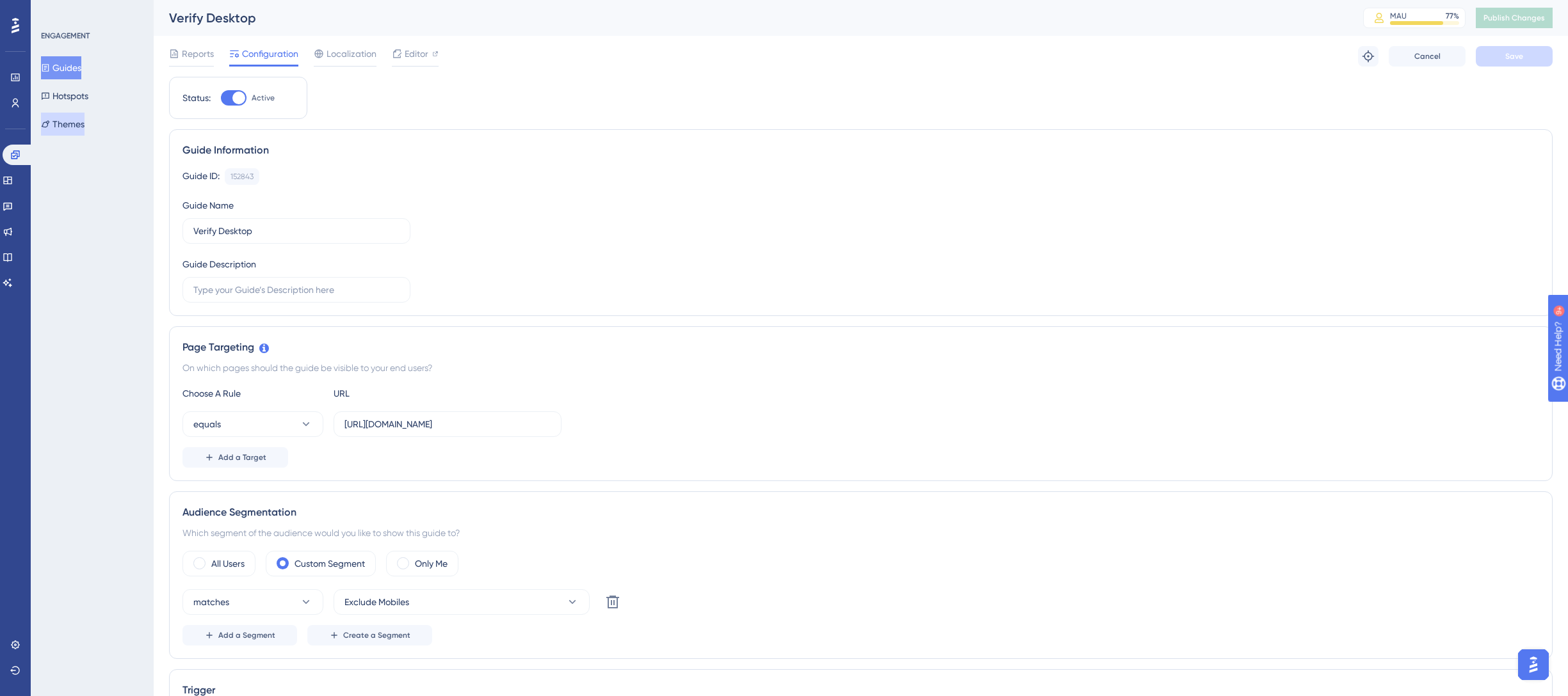
click at [76, 124] on button "Themes" at bounding box center [63, 124] width 43 height 23
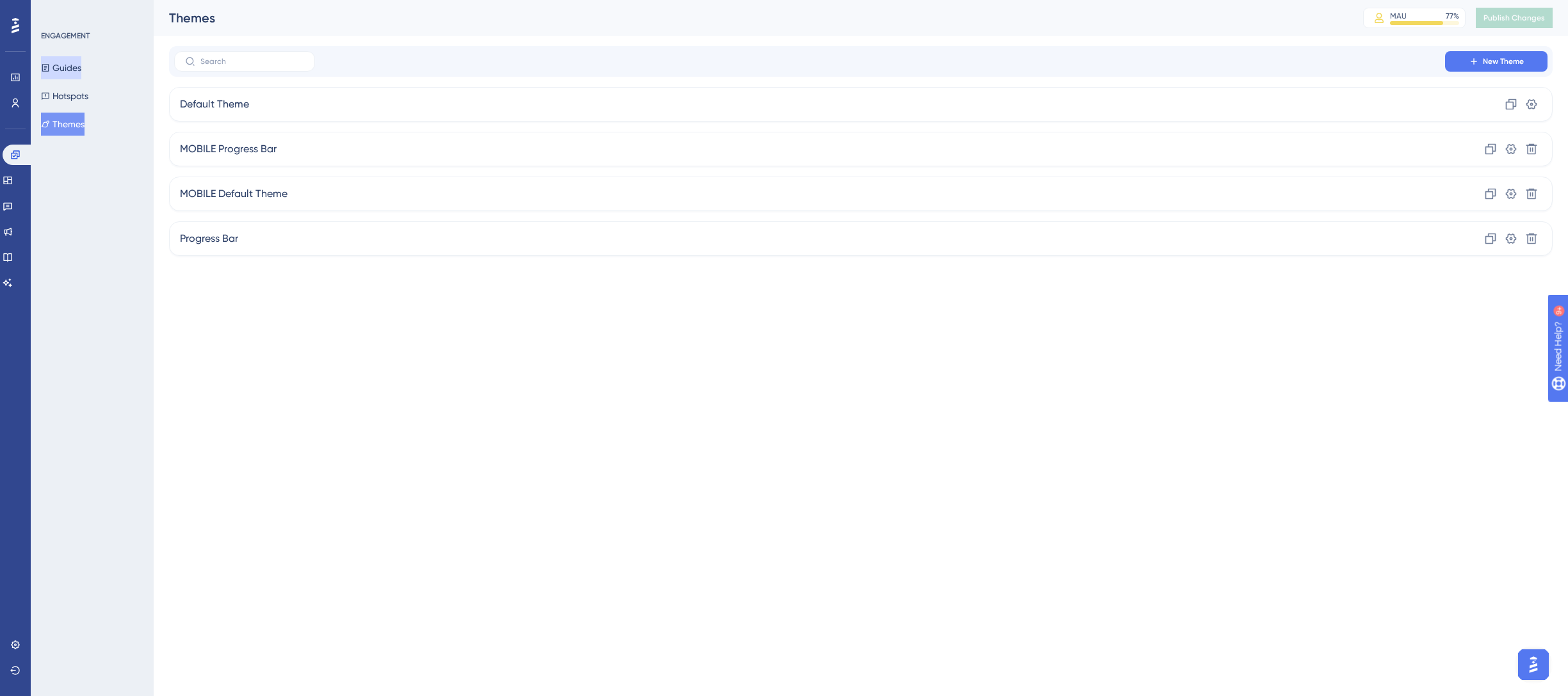
click at [77, 65] on button "Guides" at bounding box center [62, 68] width 41 height 23
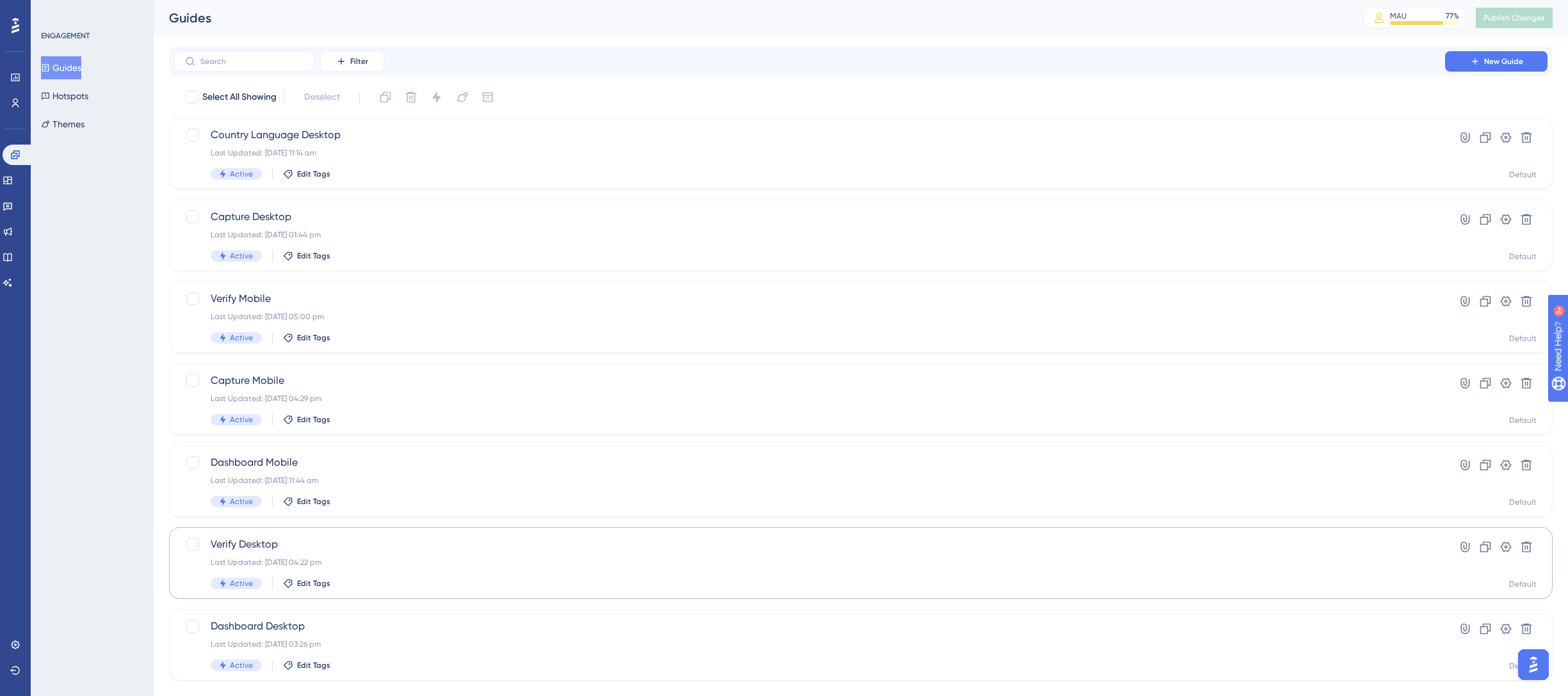
scroll to position [26, 0]
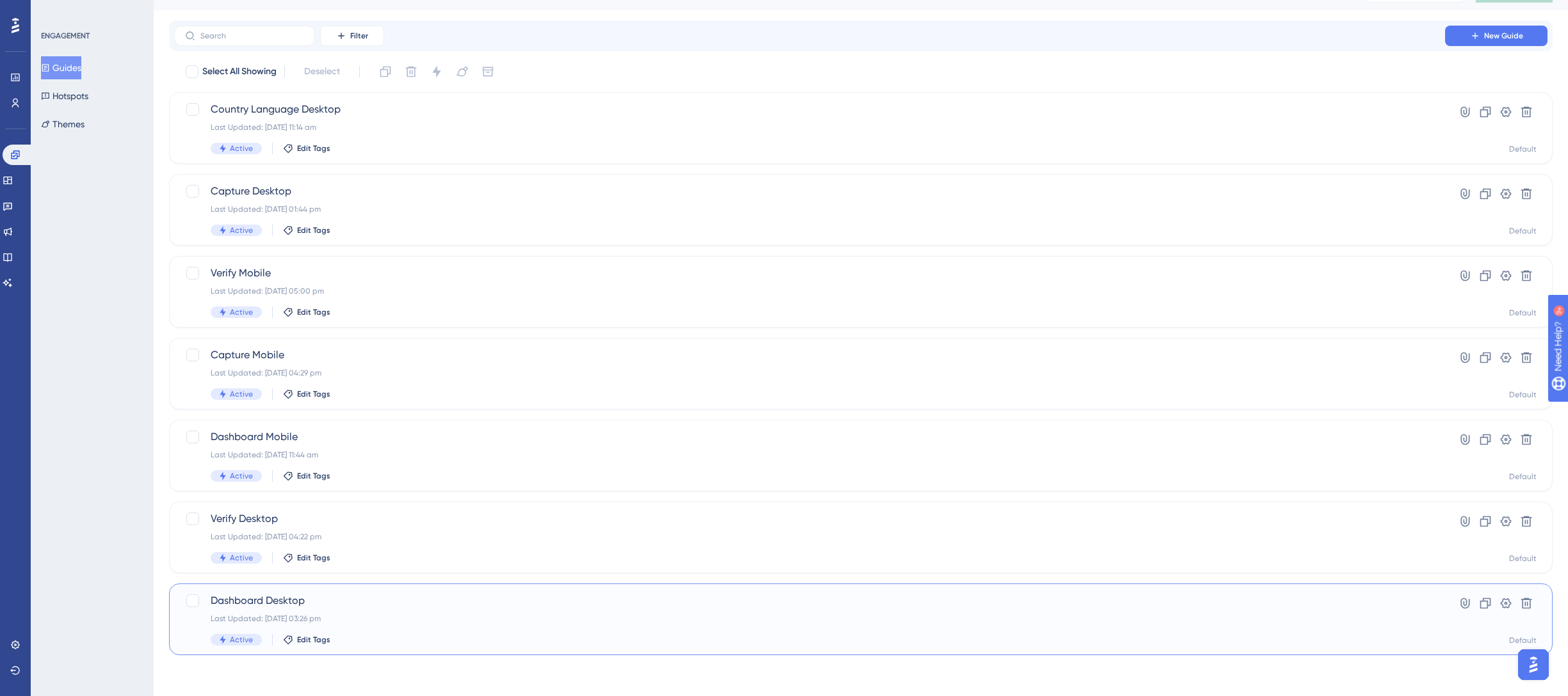
click at [398, 623] on div "Last Updated: [DATE] 03:26 pm" at bounding box center [809, 618] width 1198 height 10
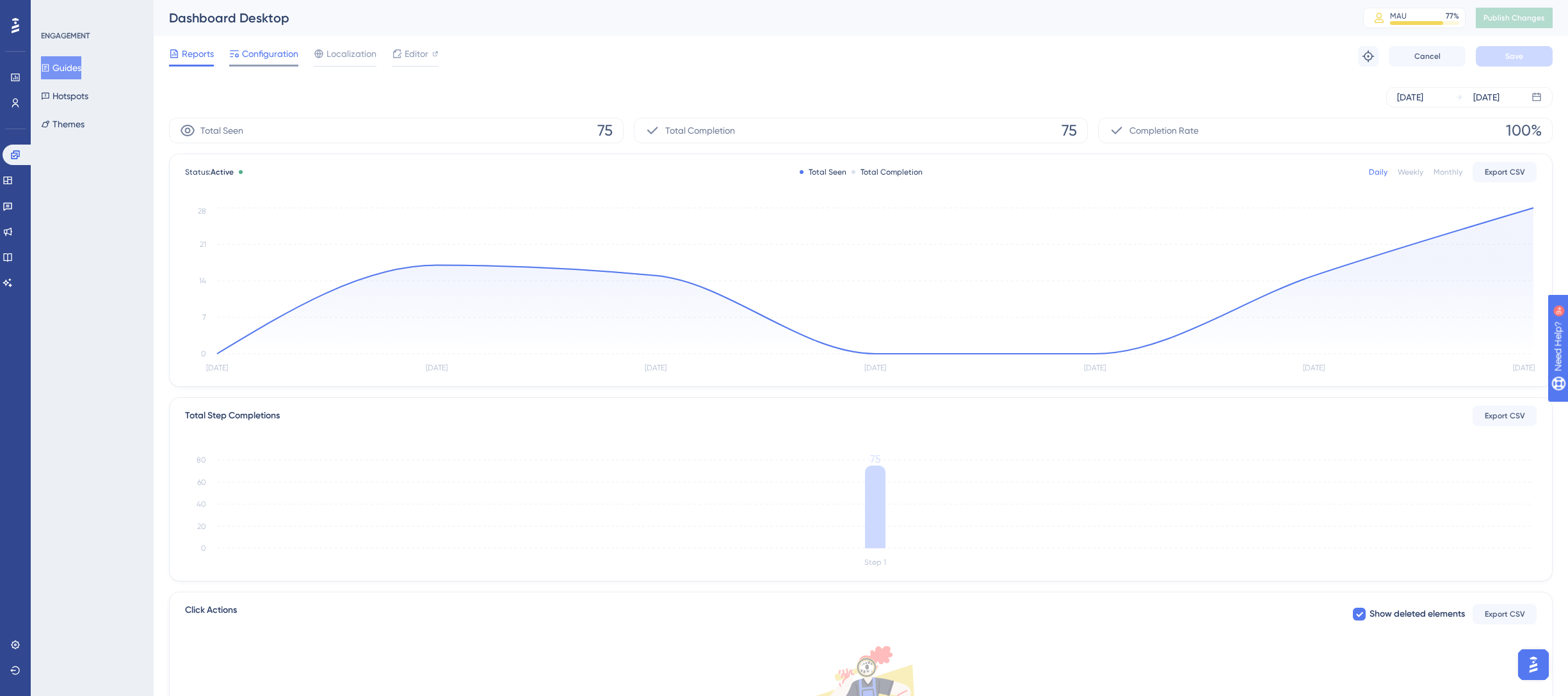
click at [270, 54] on span "Configuration" at bounding box center [270, 53] width 56 height 16
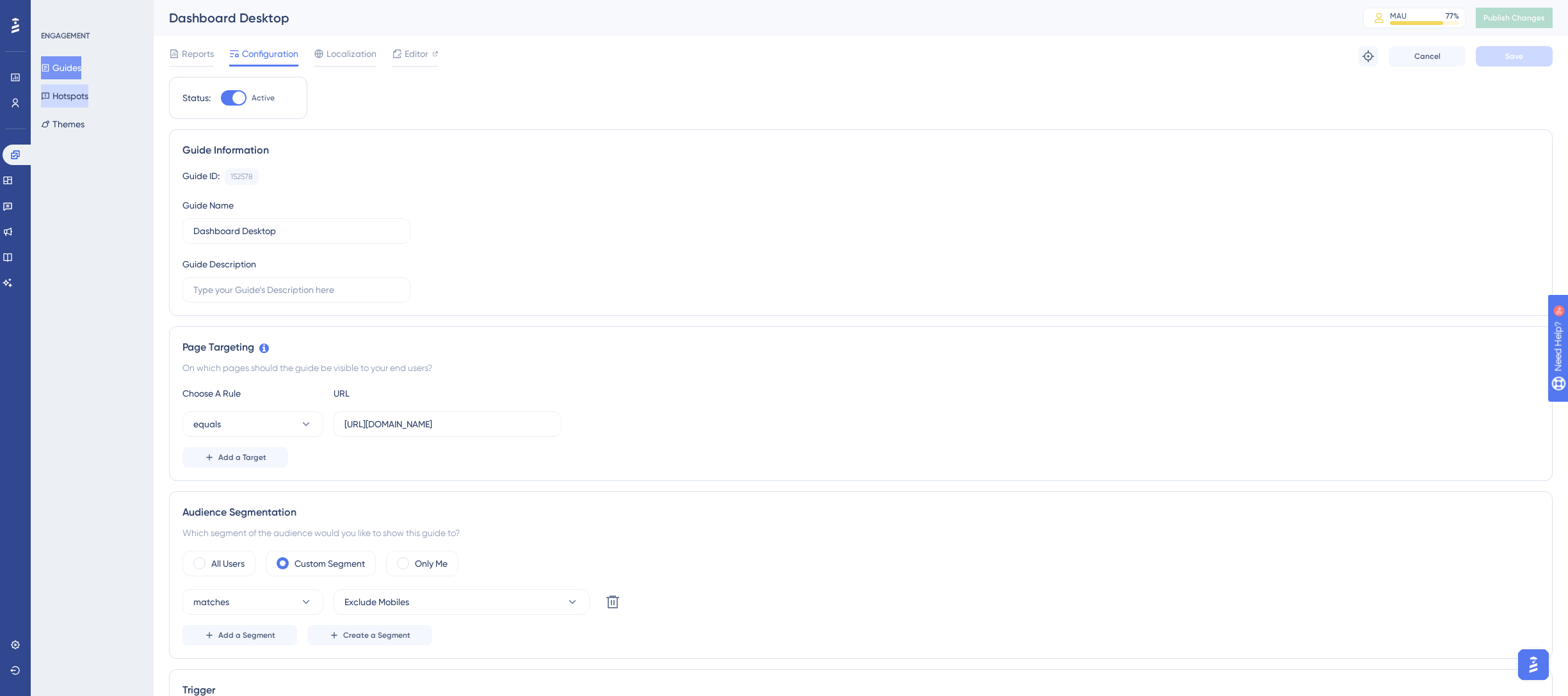
click at [85, 99] on button "Hotspots" at bounding box center [65, 96] width 47 height 23
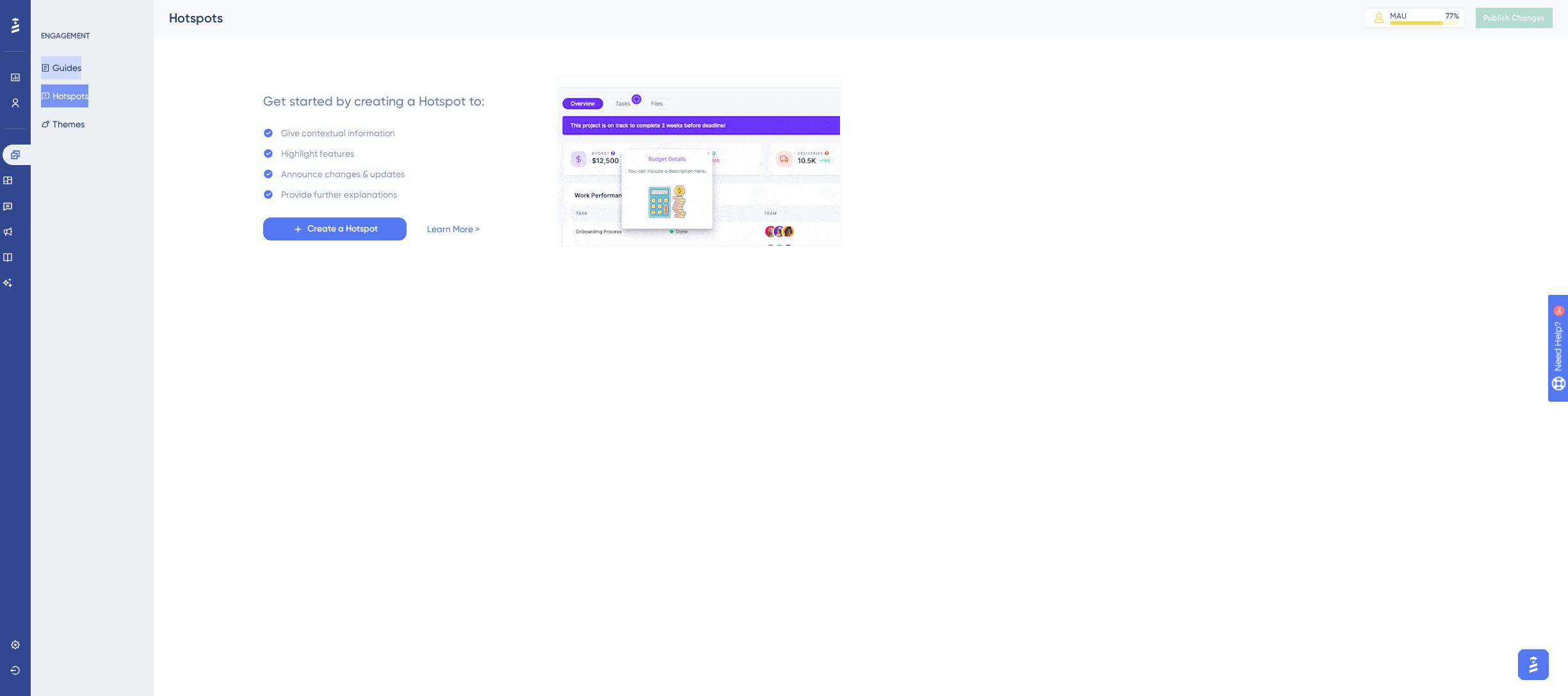
click at [78, 65] on button "Guides" at bounding box center [62, 68] width 41 height 23
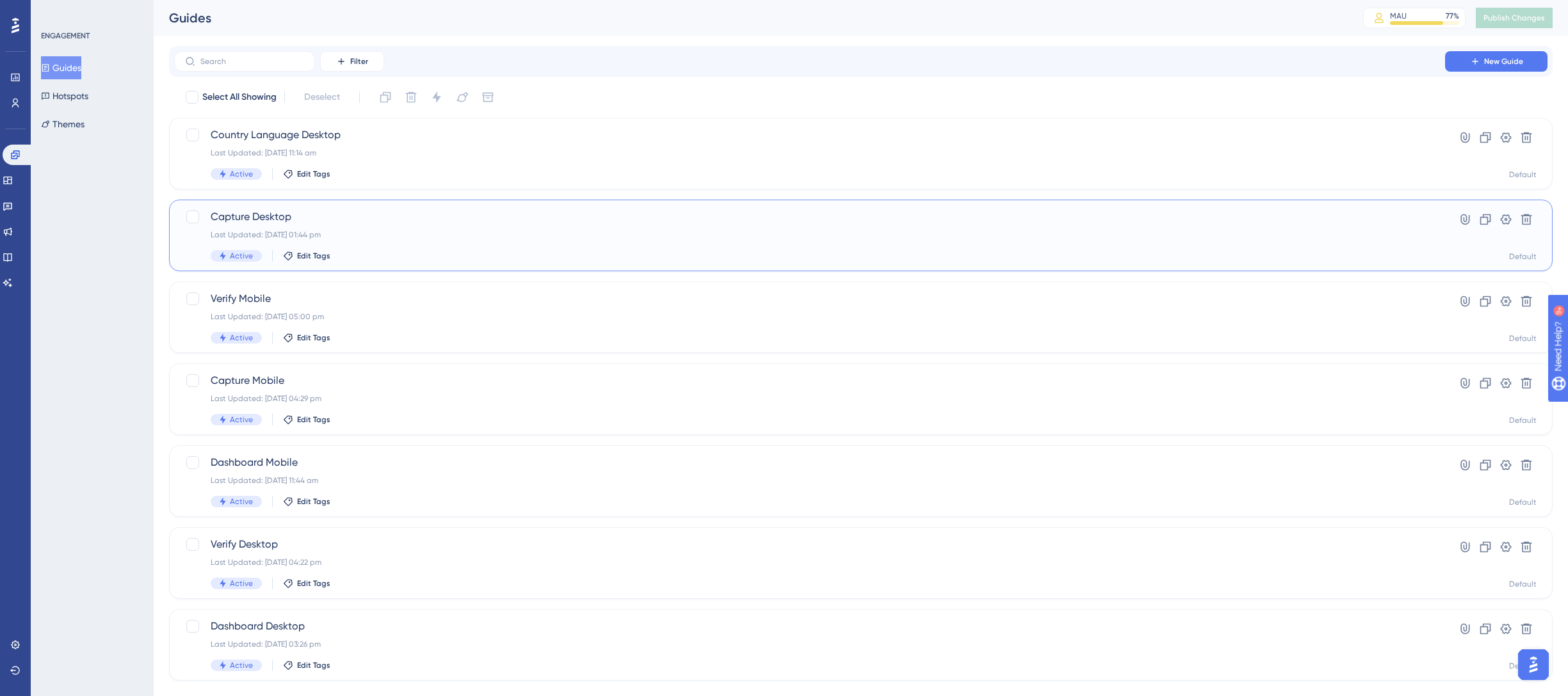
click at [418, 231] on div "Last Updated: [DATE] 01:44 pm" at bounding box center [809, 235] width 1198 height 10
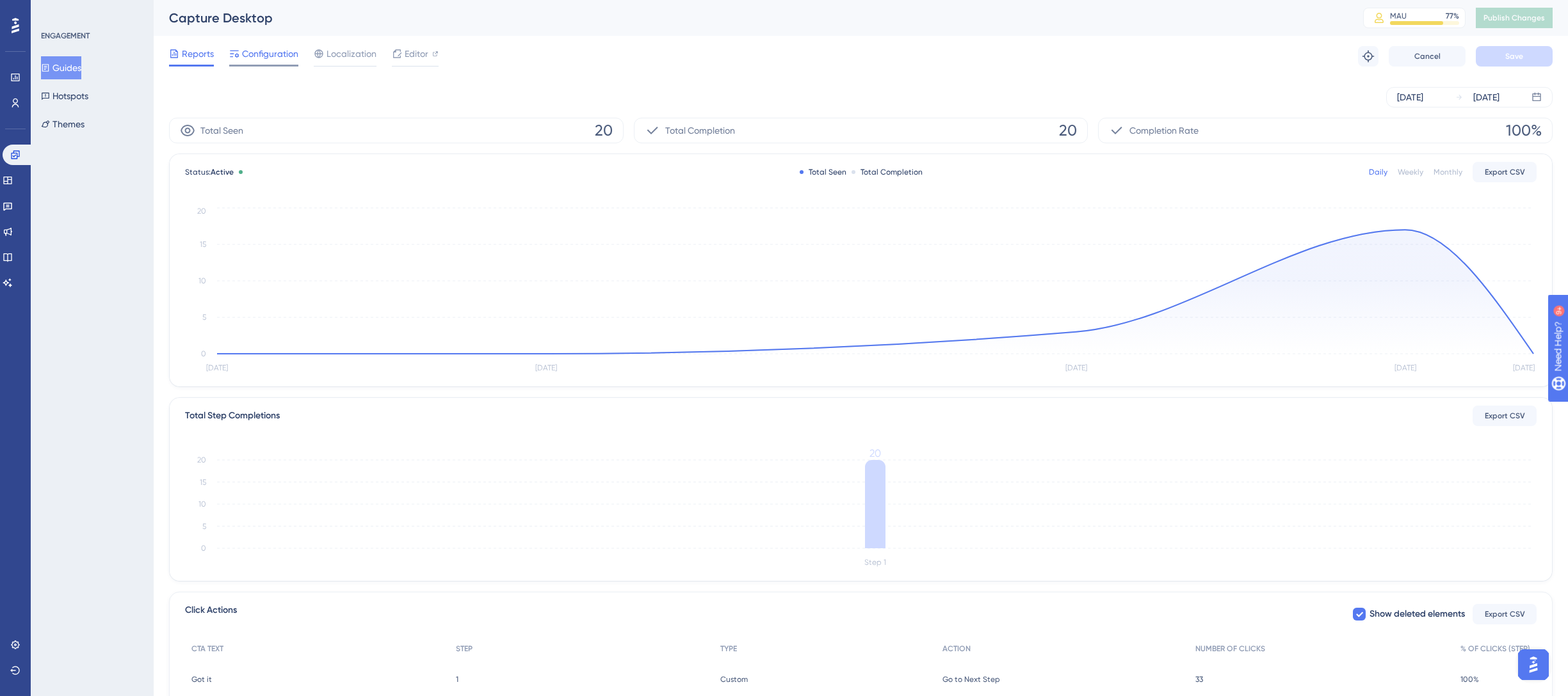
click at [257, 51] on span "Configuration" at bounding box center [270, 53] width 56 height 16
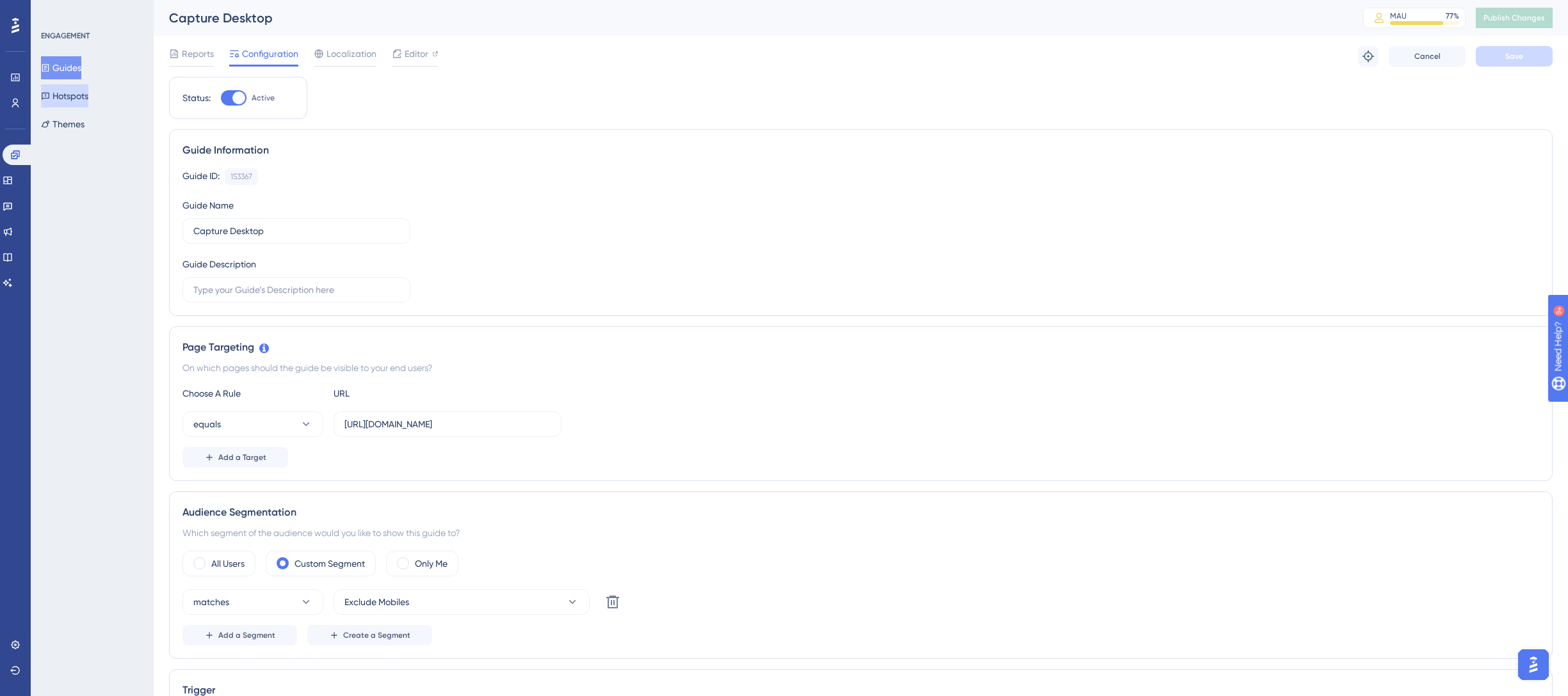
click at [70, 92] on button "Hotspots" at bounding box center [65, 96] width 47 height 23
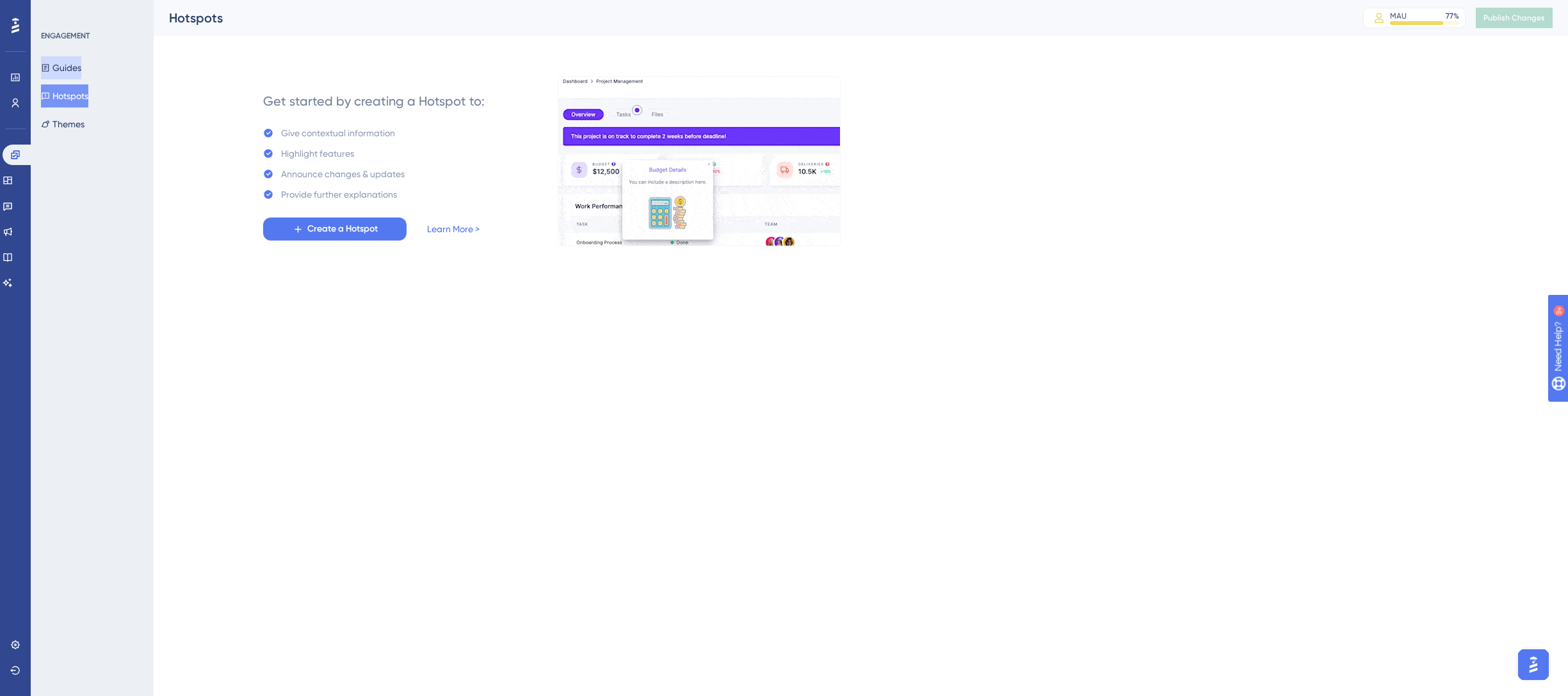
click at [70, 66] on button "Guides" at bounding box center [62, 68] width 41 height 23
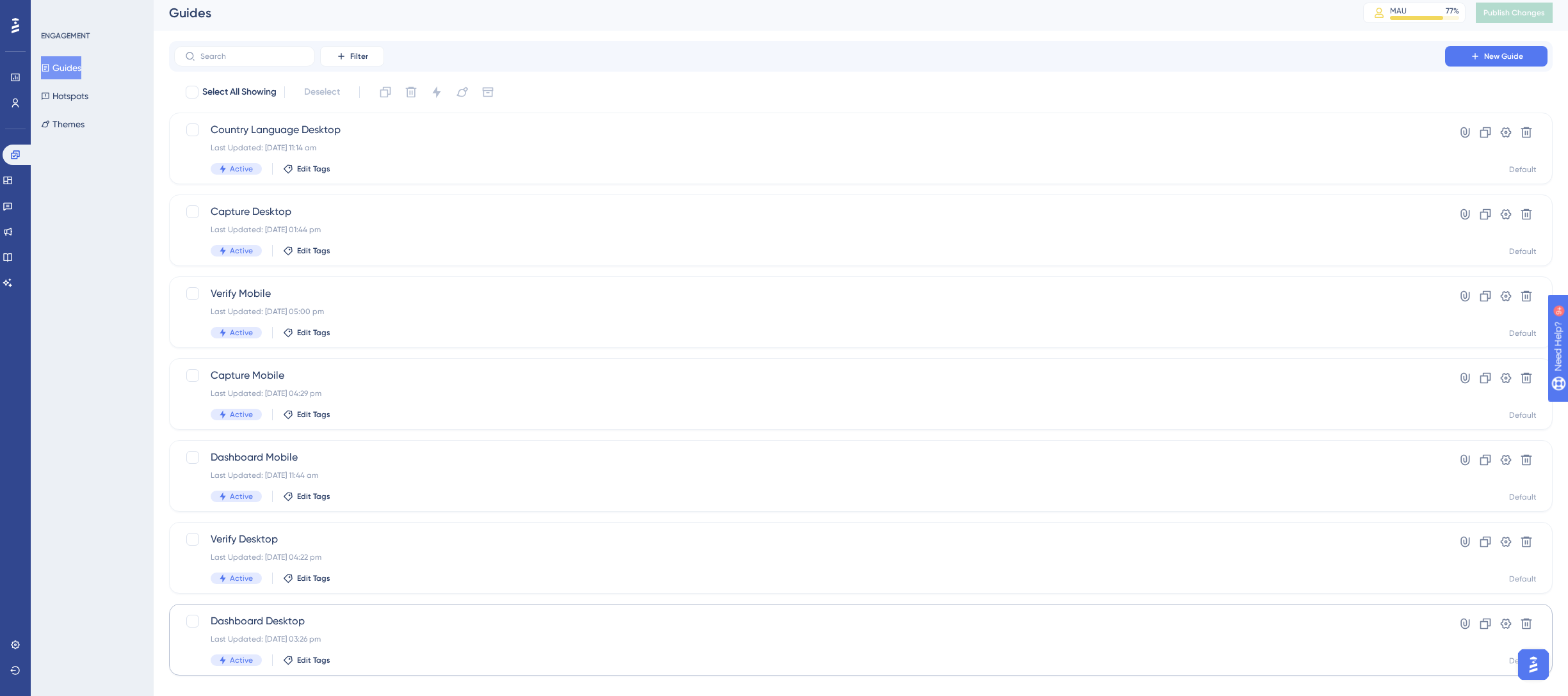
scroll to position [26, 0]
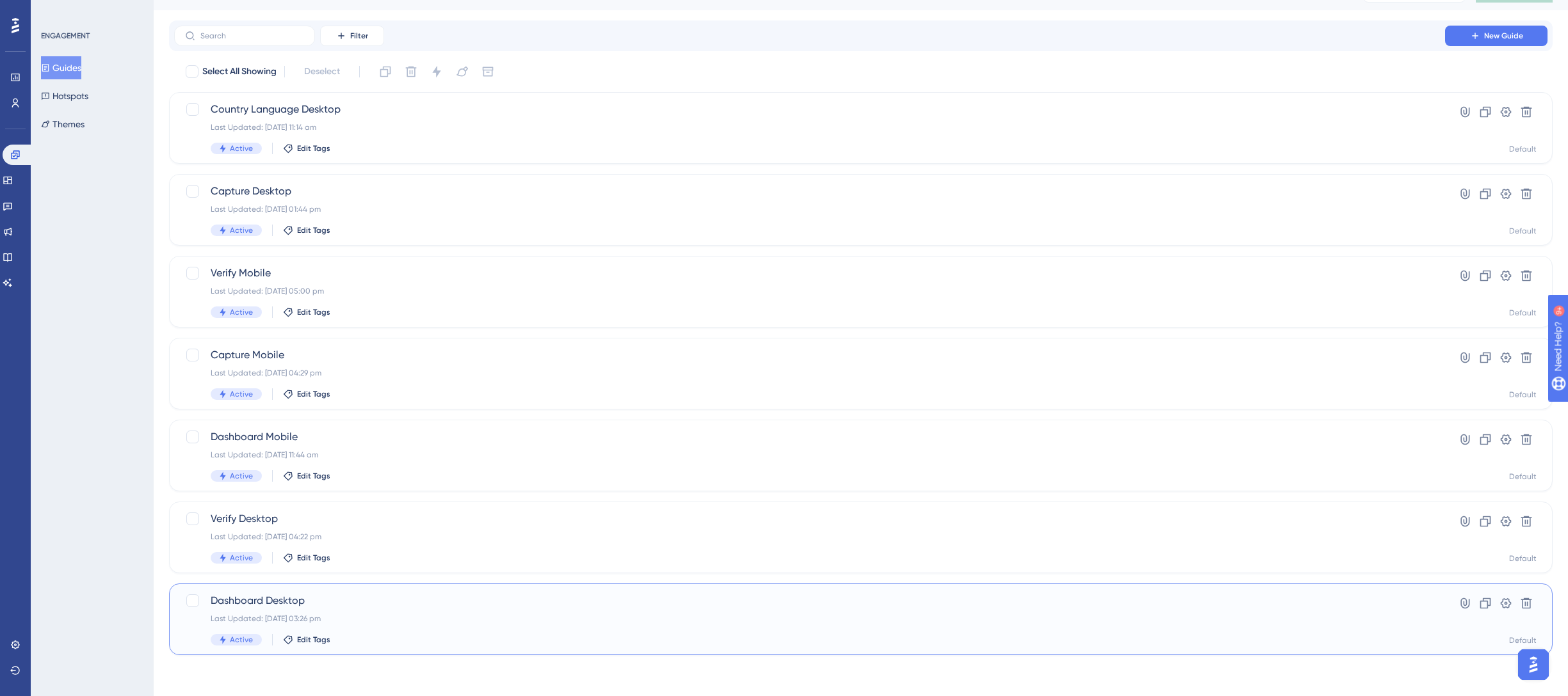
click at [374, 626] on div "Dashboard Desktop Last Updated: [DATE] 03:26 pm Active Edit Tags" at bounding box center [809, 620] width 1198 height 53
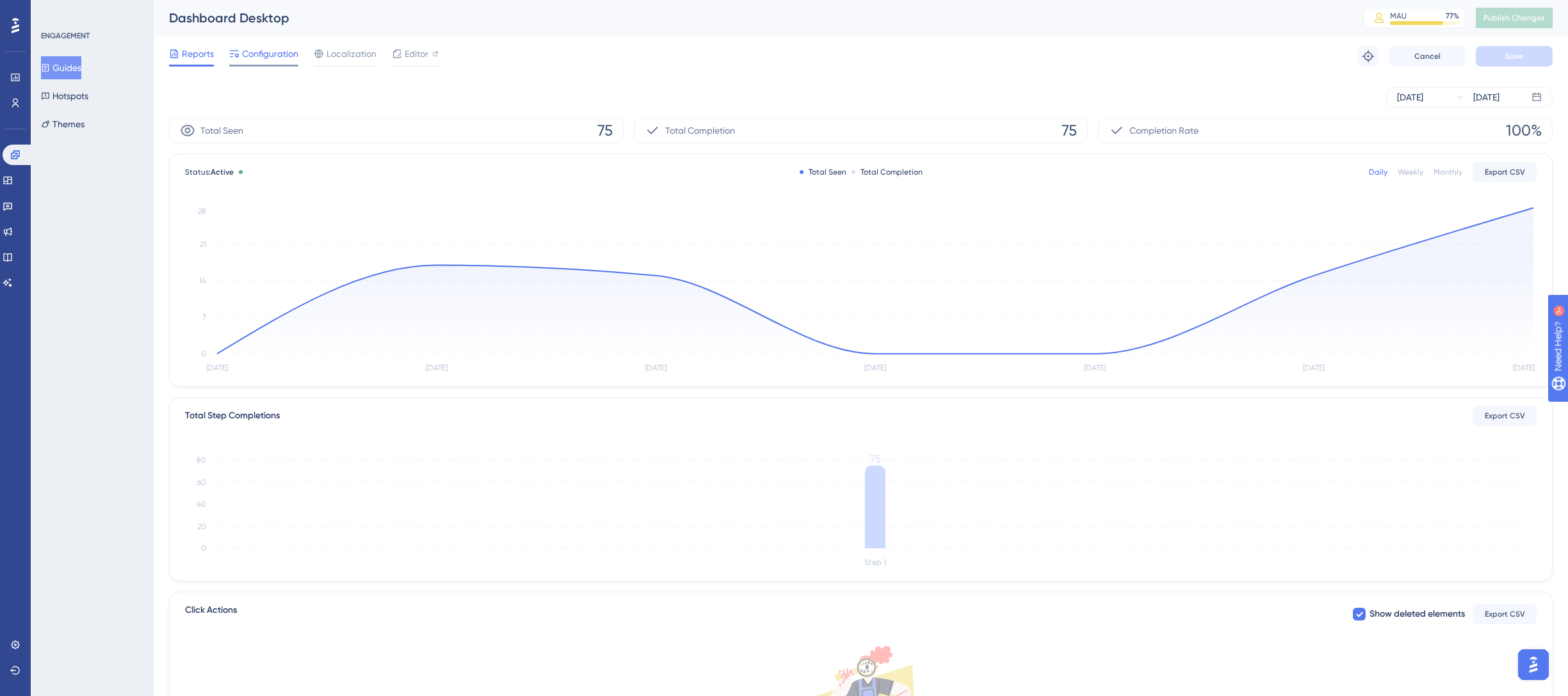
click at [267, 54] on span "Configuration" at bounding box center [270, 53] width 56 height 16
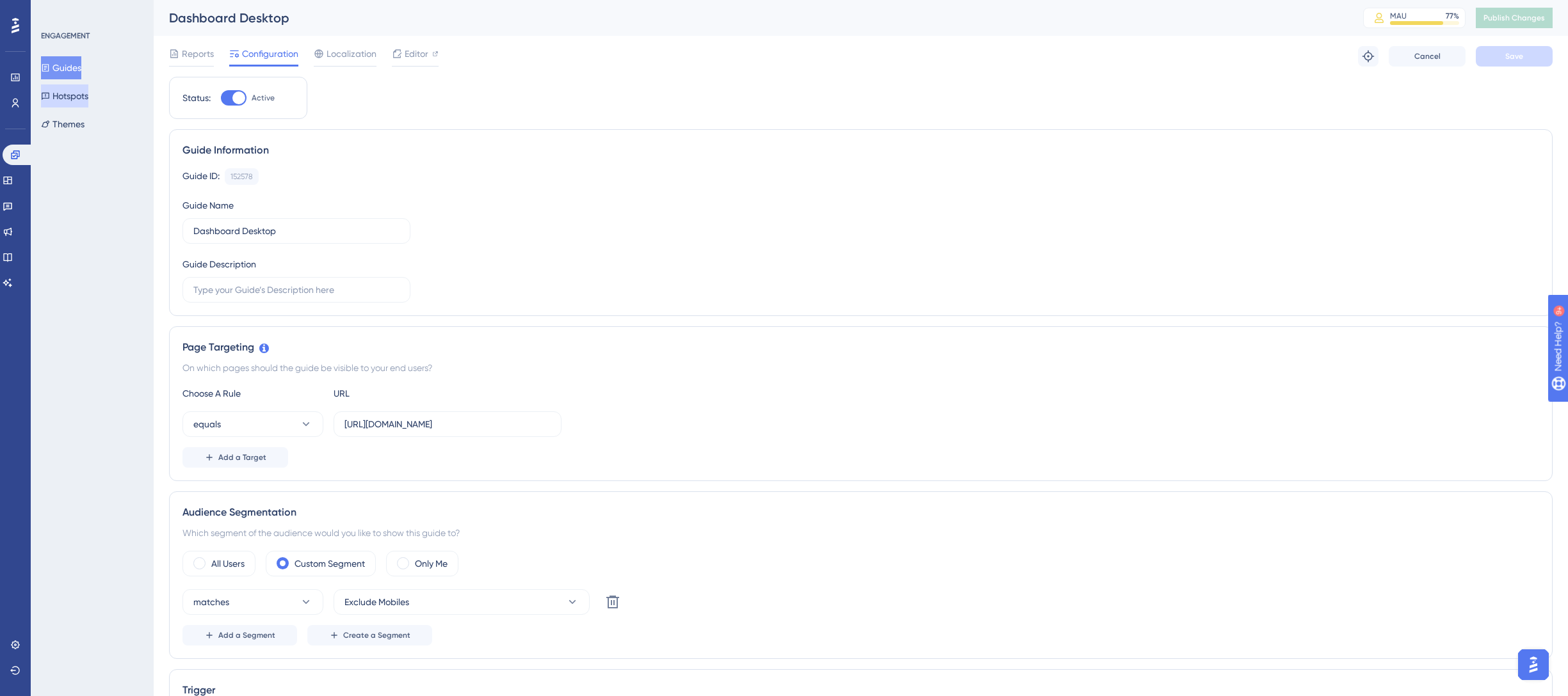
click at [81, 96] on button "Hotspots" at bounding box center [65, 96] width 47 height 23
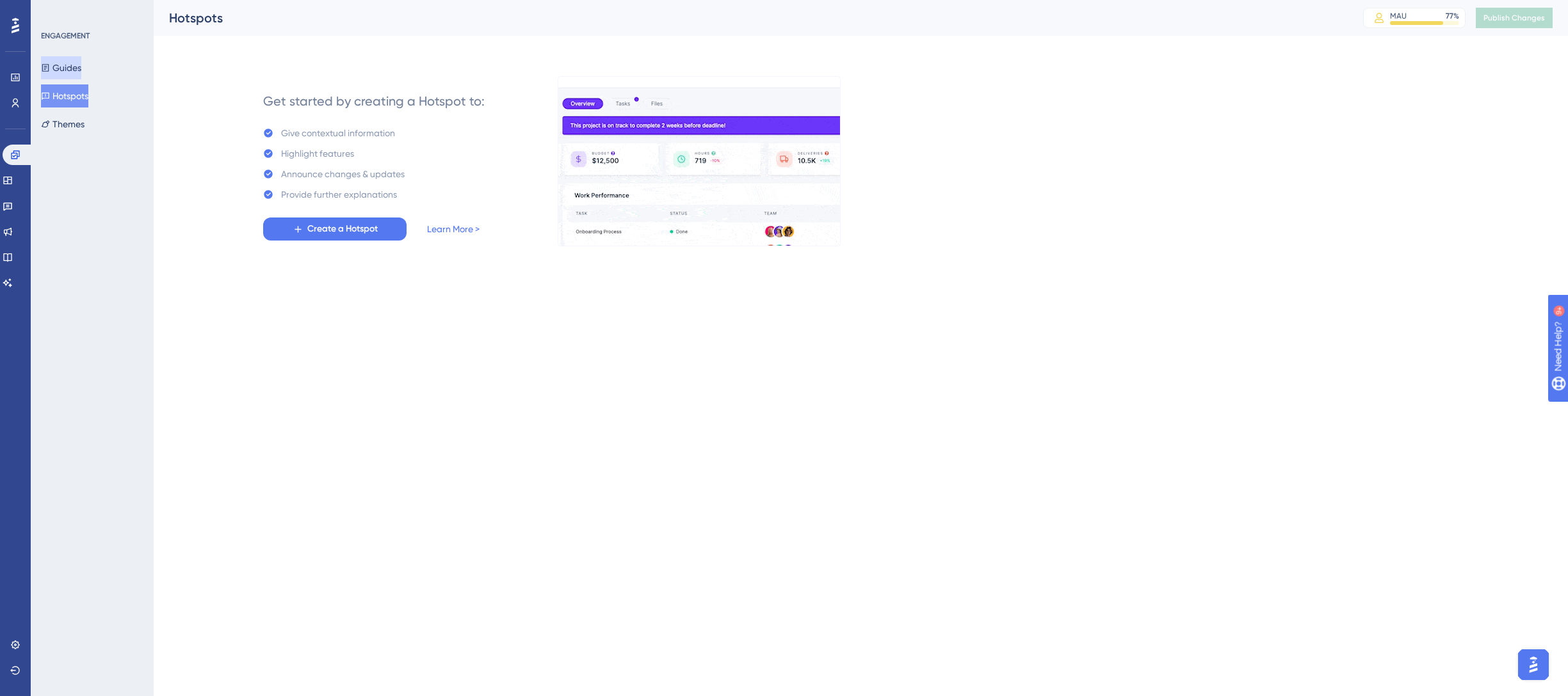
click at [78, 70] on button "Guides" at bounding box center [62, 68] width 41 height 23
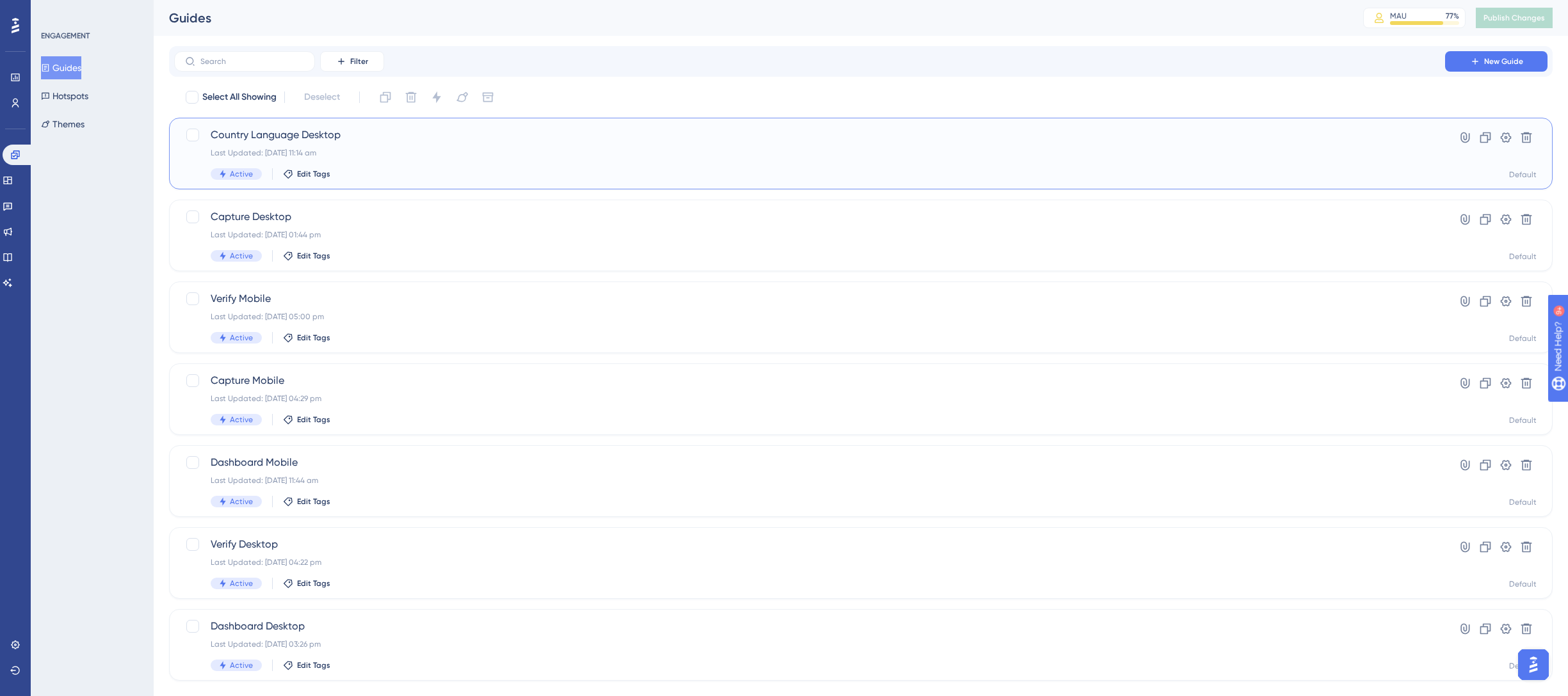
click at [409, 154] on div "Last Updated: [DATE] 11:14 am" at bounding box center [809, 153] width 1198 height 10
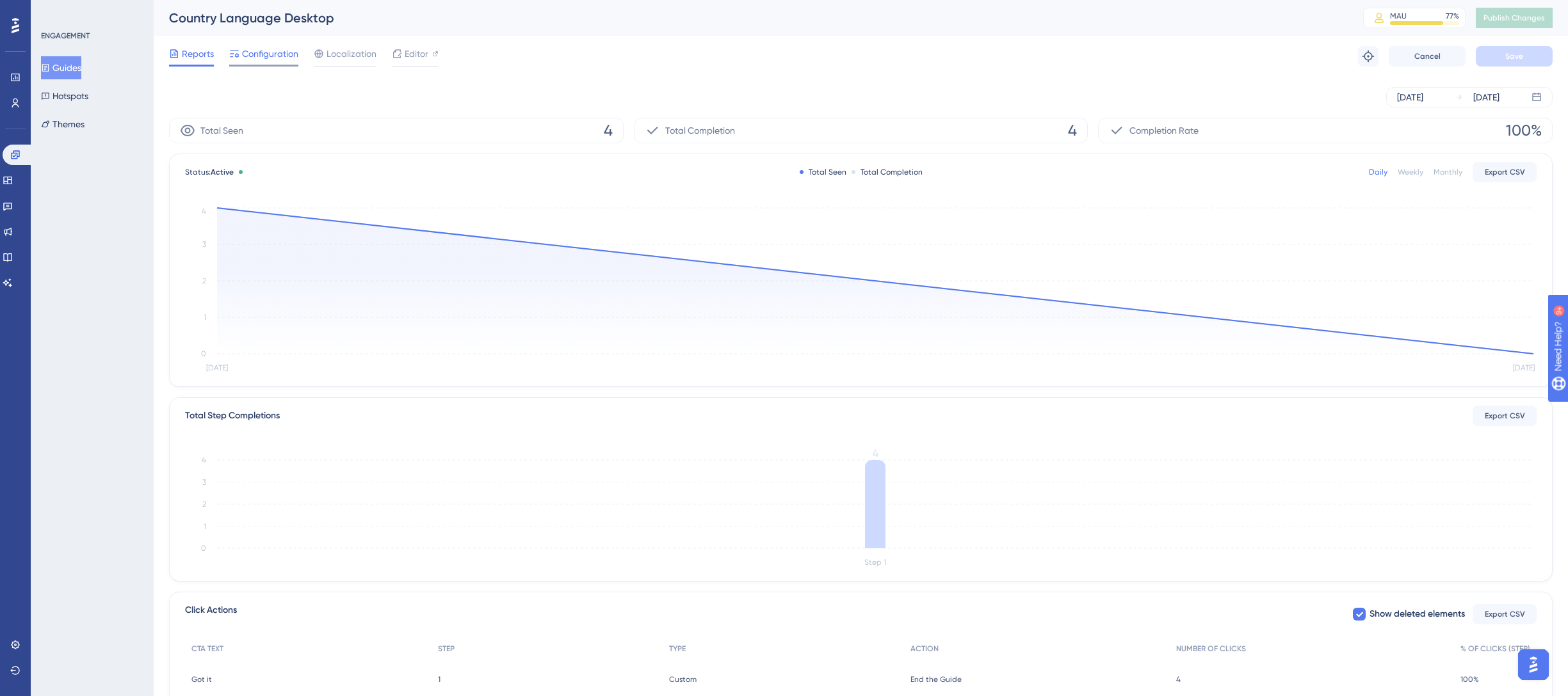
click at [281, 56] on span "Configuration" at bounding box center [270, 53] width 56 height 16
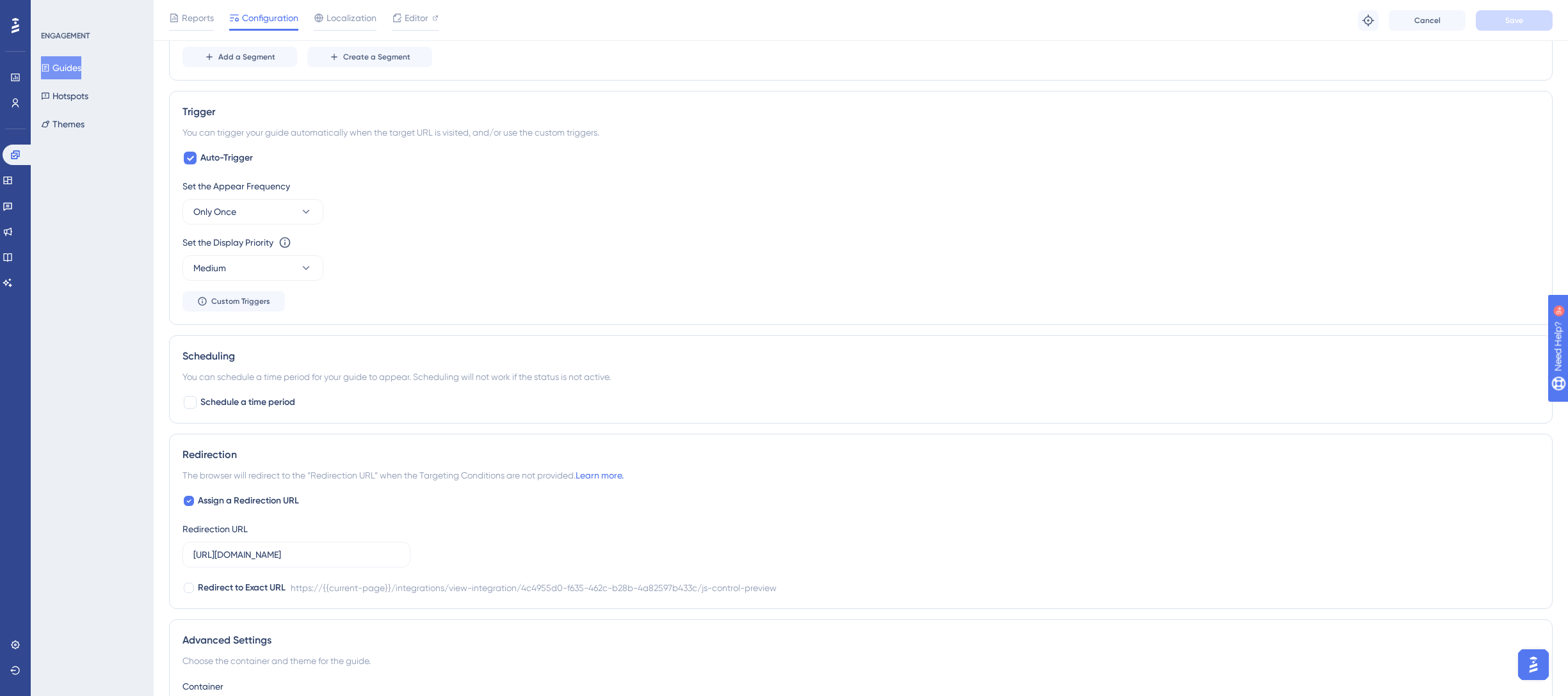
scroll to position [586, 0]
click at [192, 158] on icon at bounding box center [189, 156] width 7 height 10
checkbox input "false"
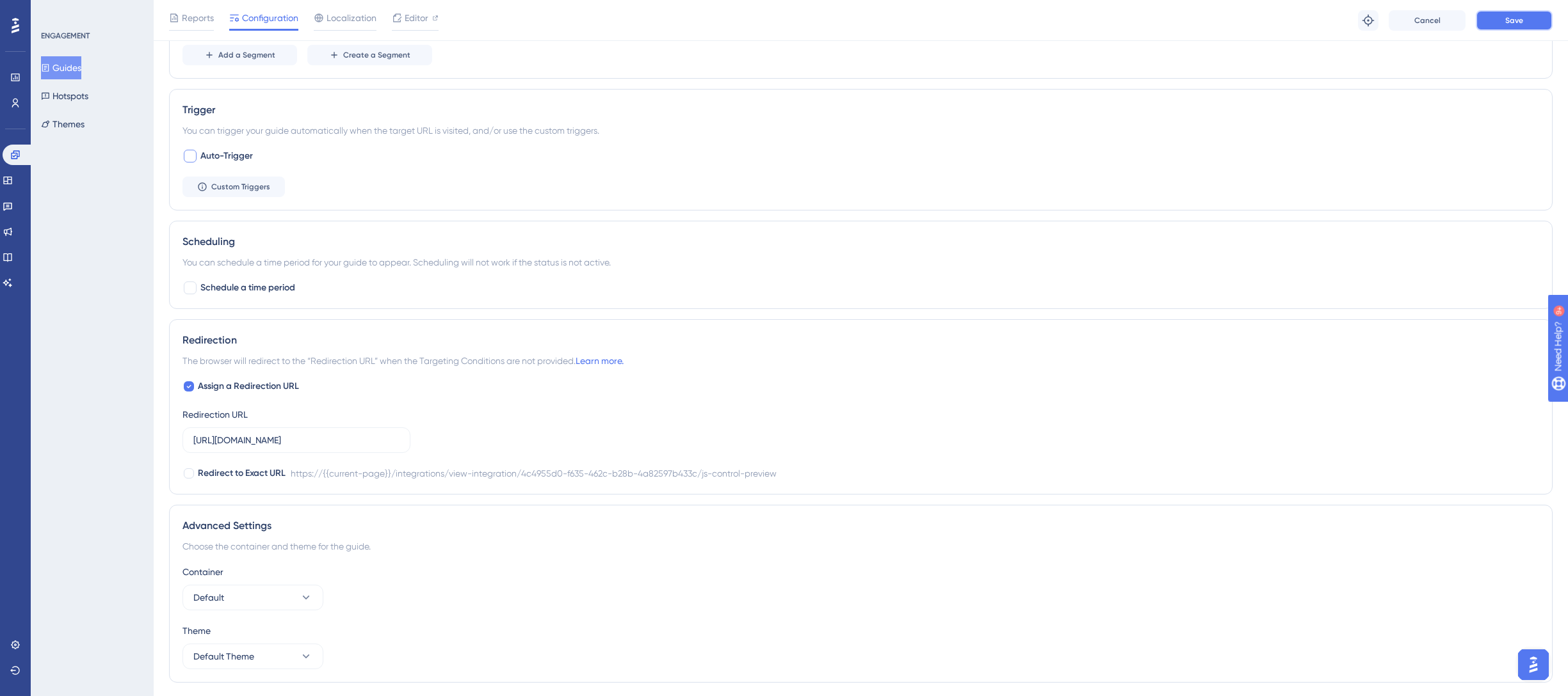
click at [1502, 18] on button "Save" at bounding box center [1514, 20] width 77 height 20
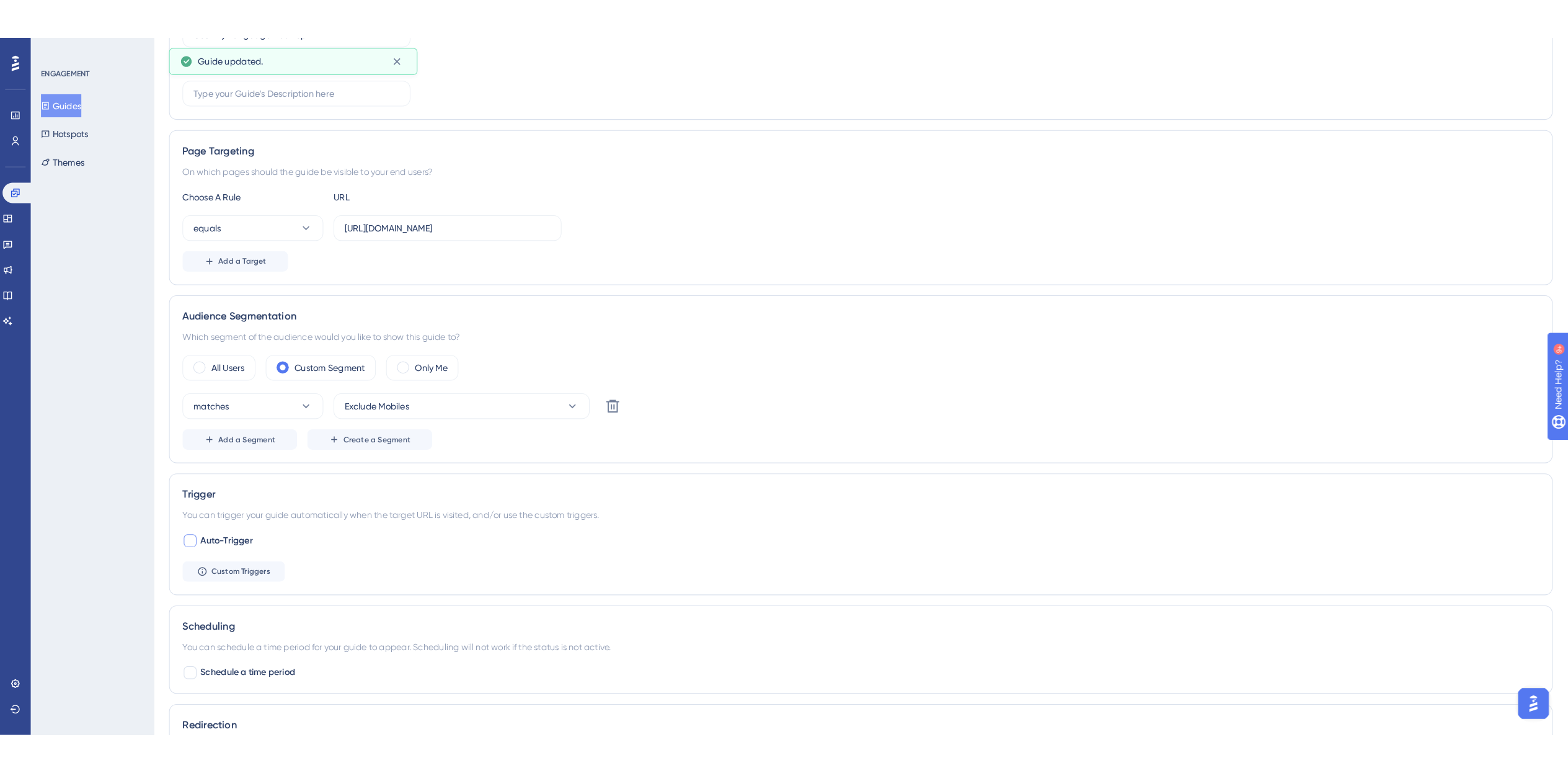
scroll to position [0, 0]
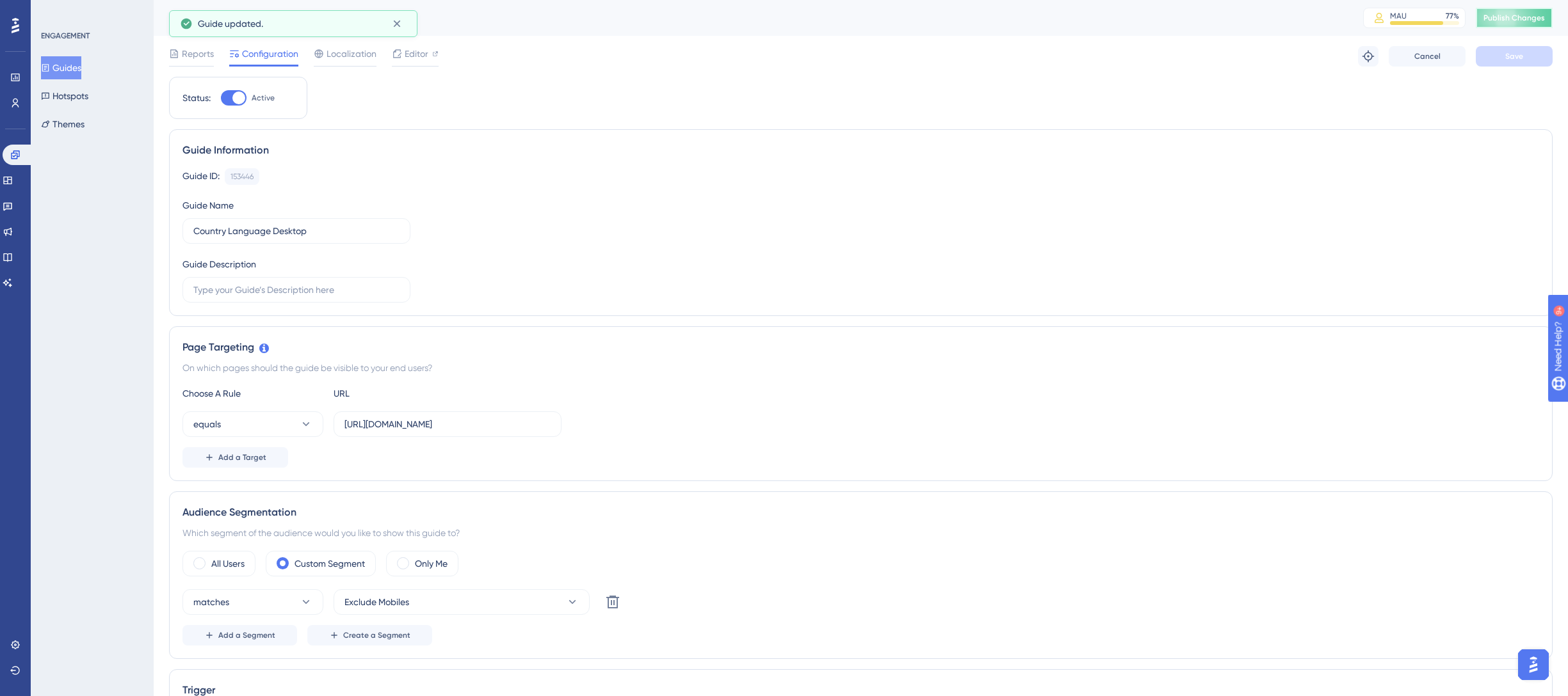
click at [1515, 24] on button "Publish Changes" at bounding box center [1514, 18] width 77 height 20
click at [68, 87] on button "Hotspots" at bounding box center [65, 96] width 47 height 23
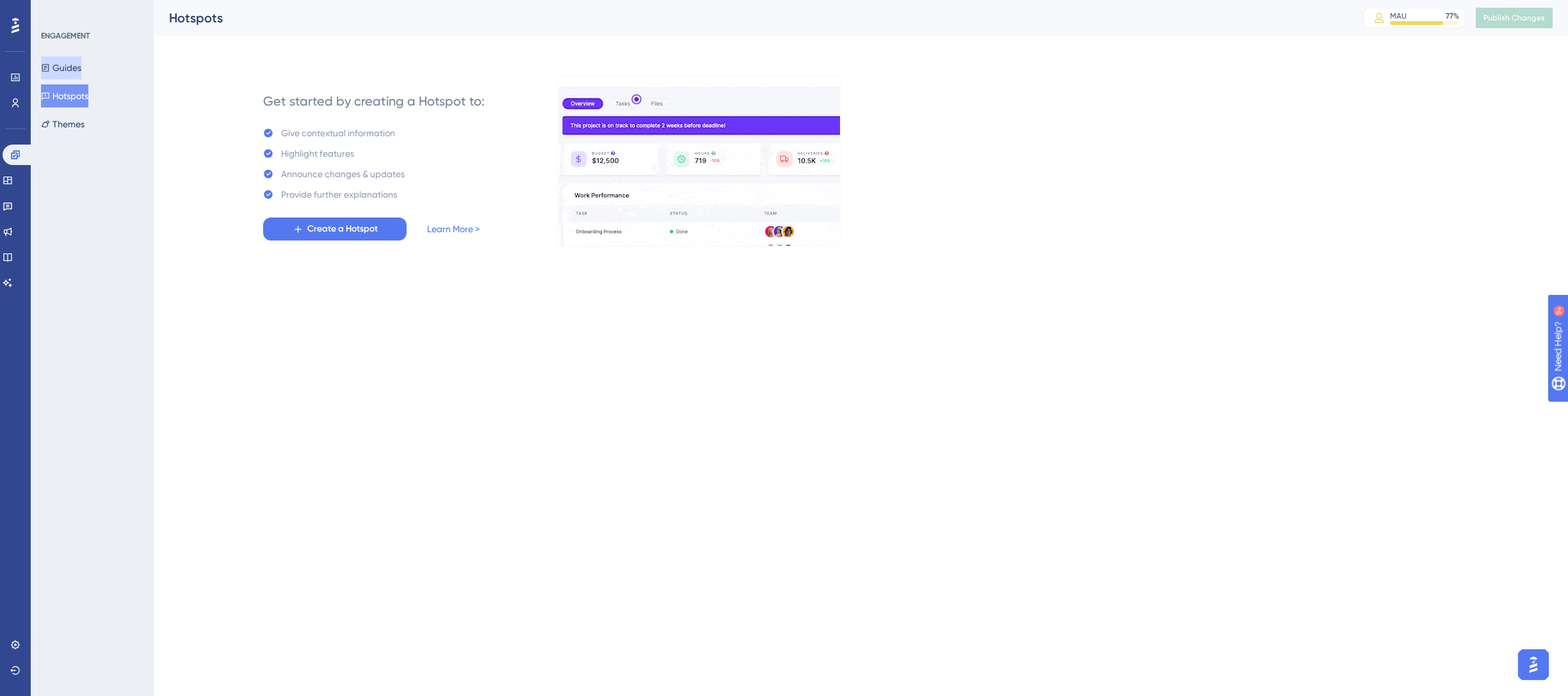
click at [68, 69] on button "Guides" at bounding box center [62, 68] width 41 height 23
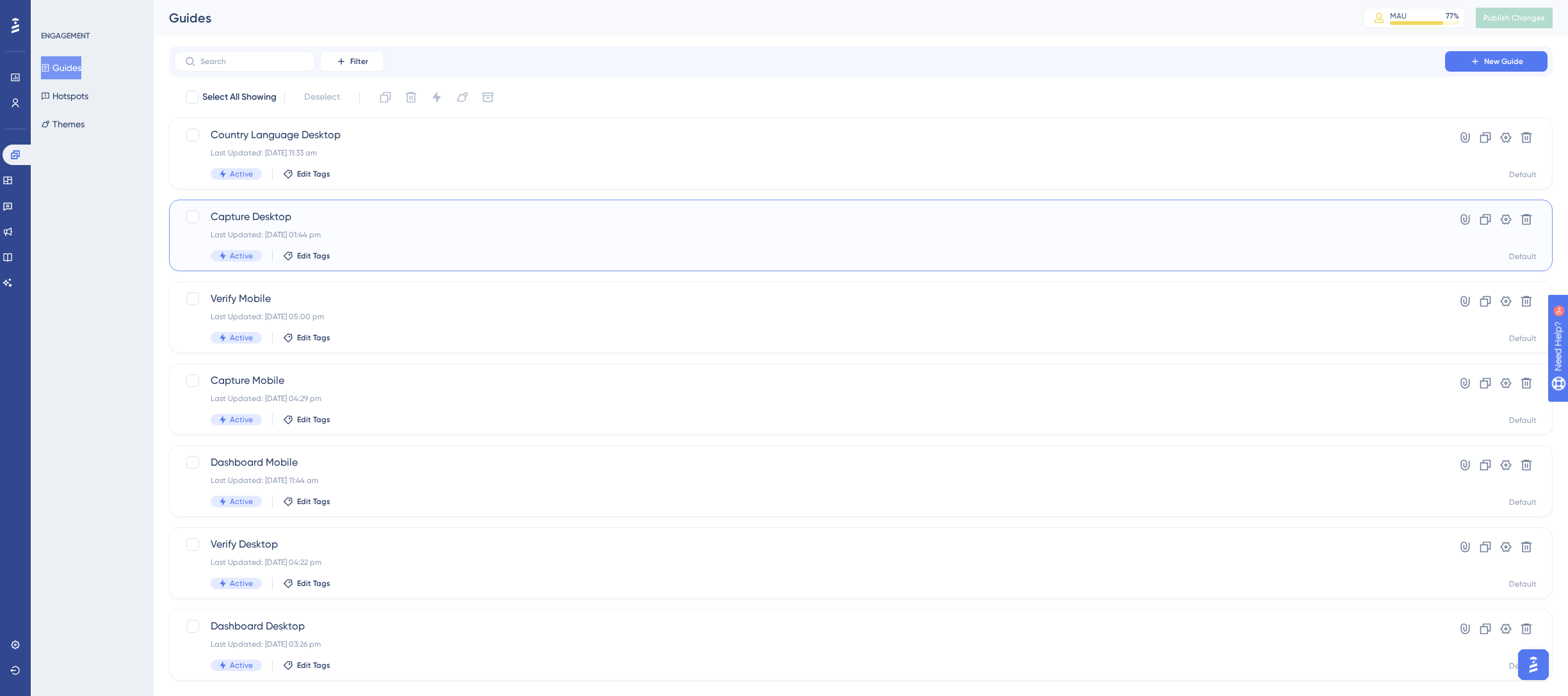
click at [386, 241] on div "Capture Desktop Last Updated: [DATE] 01:44 pm Active Edit Tags" at bounding box center [809, 235] width 1198 height 53
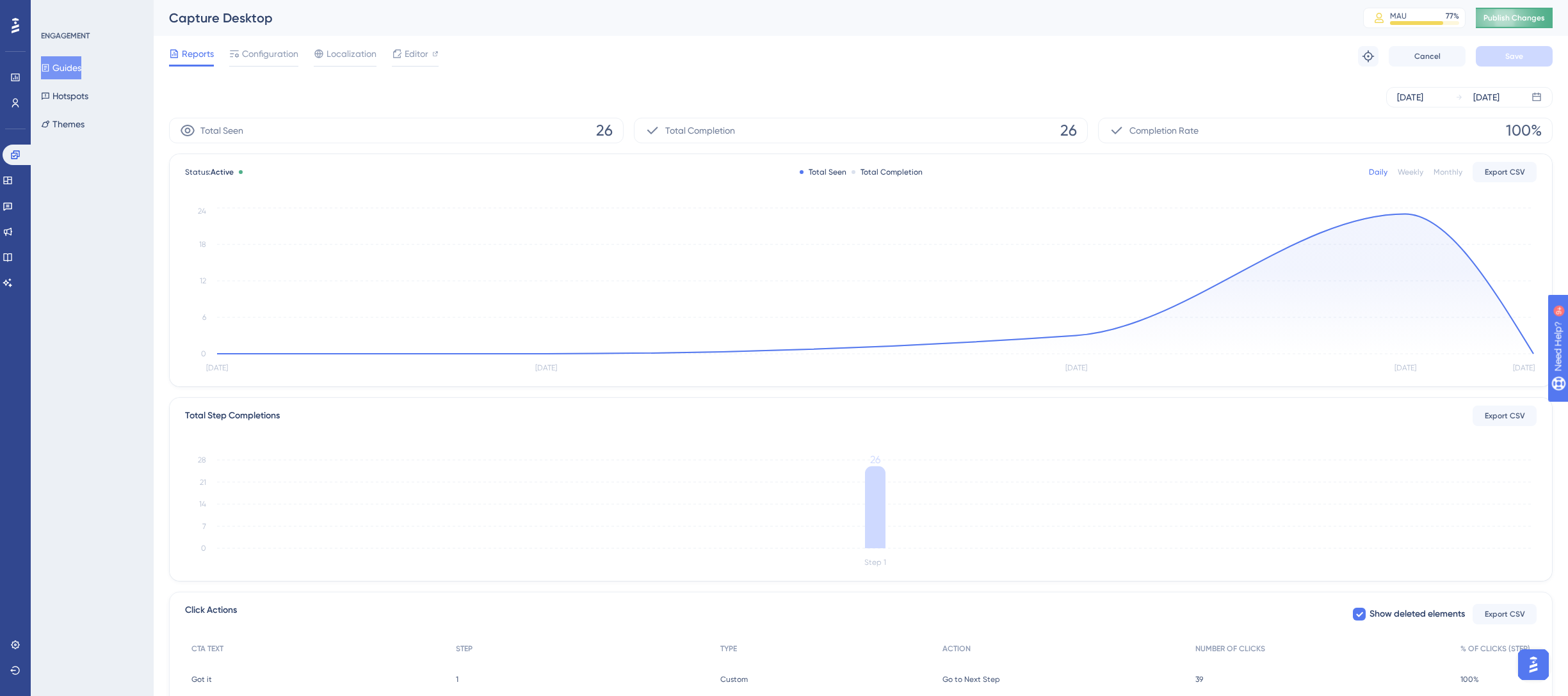
click at [1513, 16] on span "Publish Changes" at bounding box center [1514, 18] width 62 height 10
